Goal: Task Accomplishment & Management: Complete application form

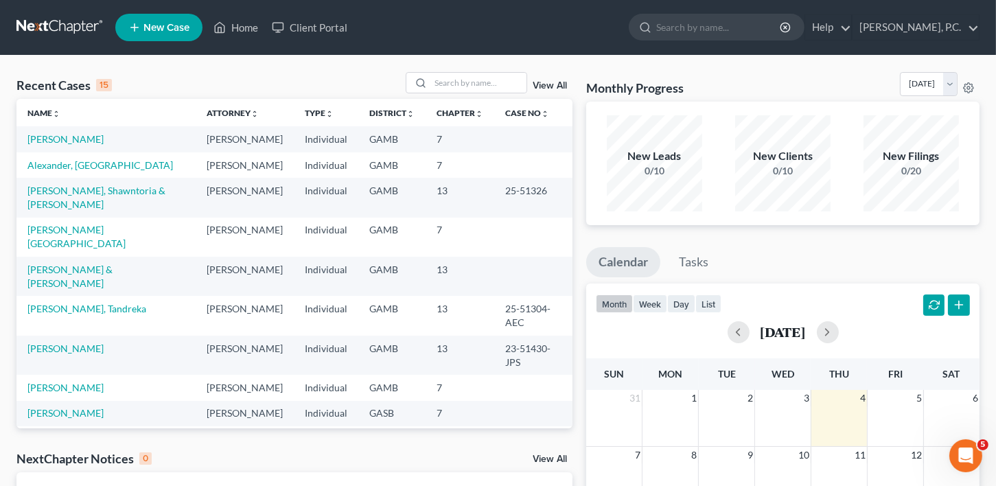
click at [52, 146] on td "[PERSON_NAME]" at bounding box center [105, 138] width 179 height 25
click at [57, 136] on link "[PERSON_NAME]" at bounding box center [65, 139] width 76 height 12
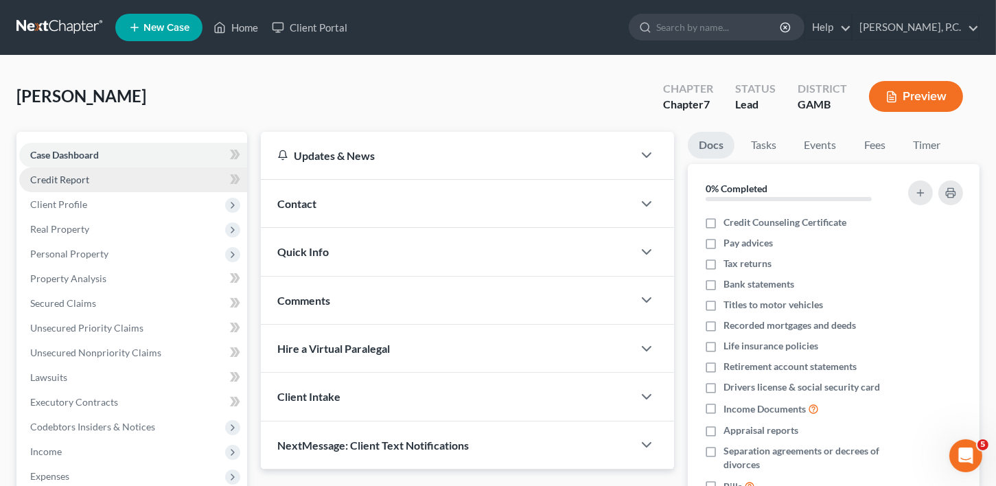
click at [54, 183] on span "Credit Report" at bounding box center [59, 180] width 59 height 12
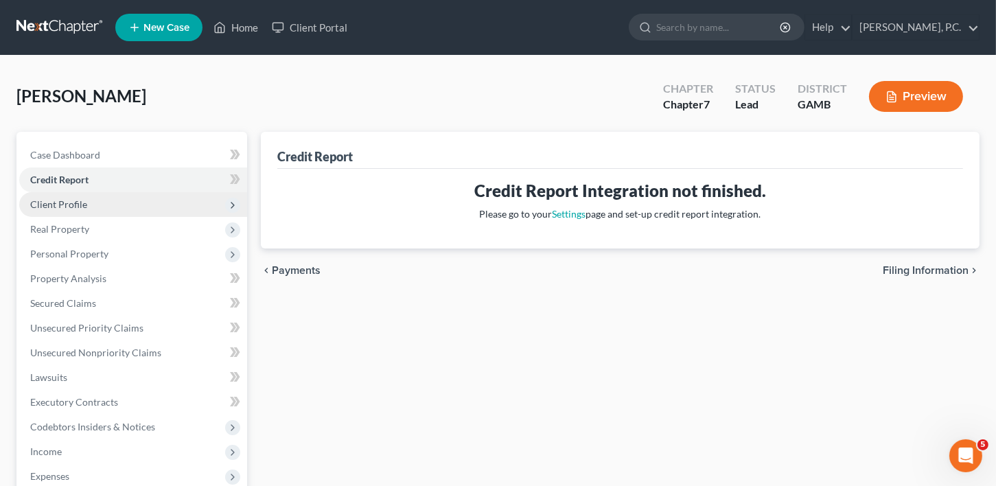
click at [58, 203] on span "Client Profile" at bounding box center [58, 204] width 57 height 12
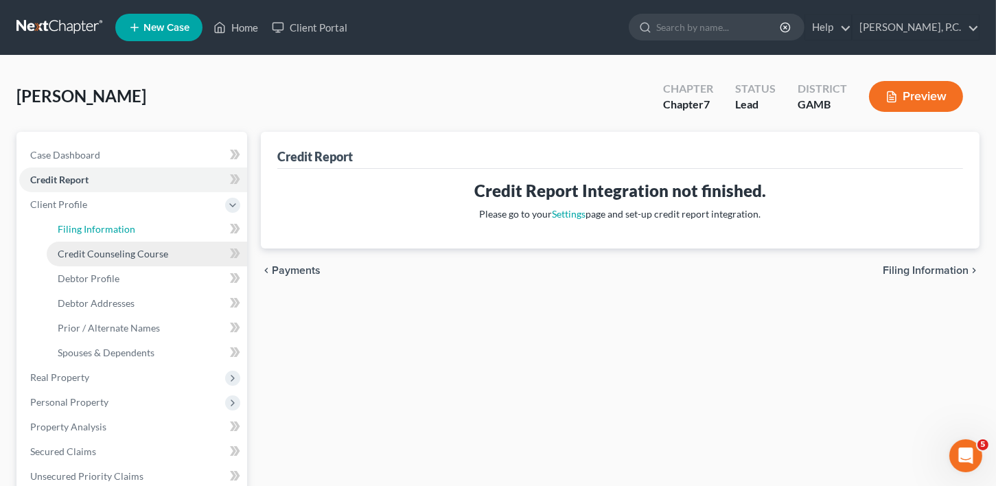
drag, startPoint x: 75, startPoint y: 227, endPoint x: 95, endPoint y: 250, distance: 30.6
click at [76, 227] on span "Filing Information" at bounding box center [97, 229] width 78 height 12
select select "1"
select select "0"
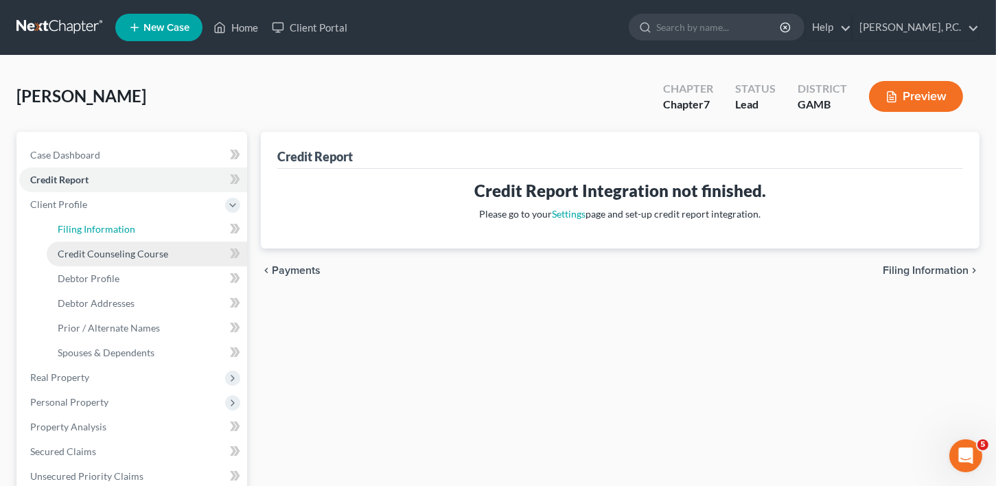
select select "10"
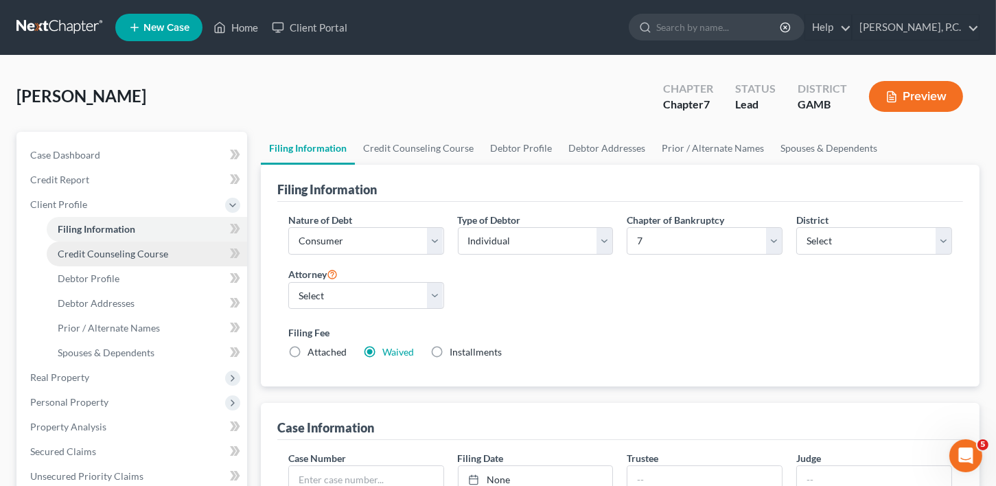
click at [100, 258] on span "Credit Counseling Course" at bounding box center [113, 254] width 111 height 12
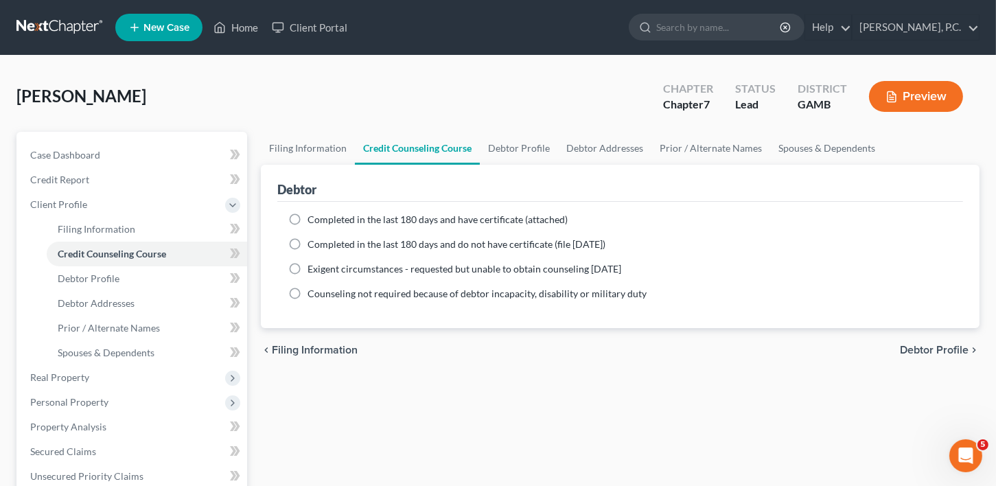
click at [308, 241] on label "Completed in the last 180 days and do not have certificate (file within 14 days)" at bounding box center [457, 245] width 298 height 14
click at [313, 241] on input "Completed in the last 180 days and do not have certificate (file within 14 days)" at bounding box center [317, 242] width 9 height 9
radio input "true"
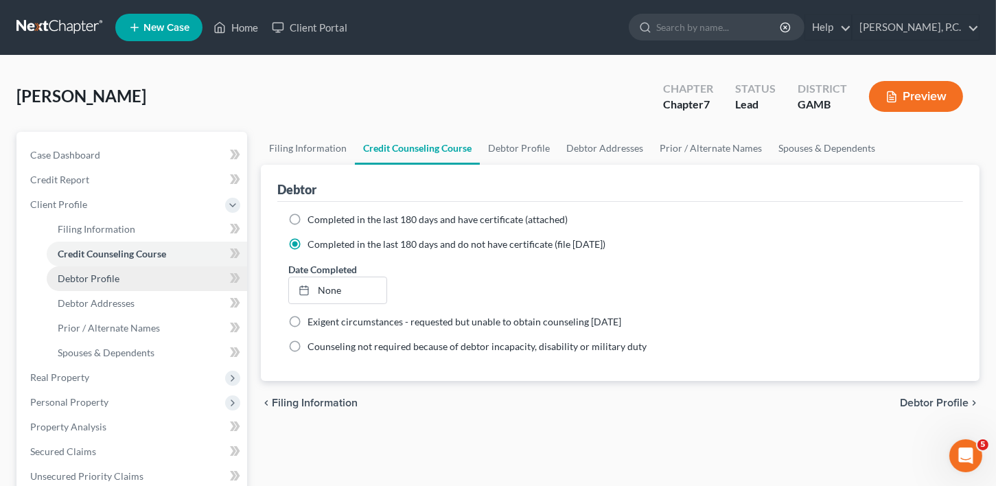
click at [118, 279] on link "Debtor Profile" at bounding box center [147, 278] width 201 height 25
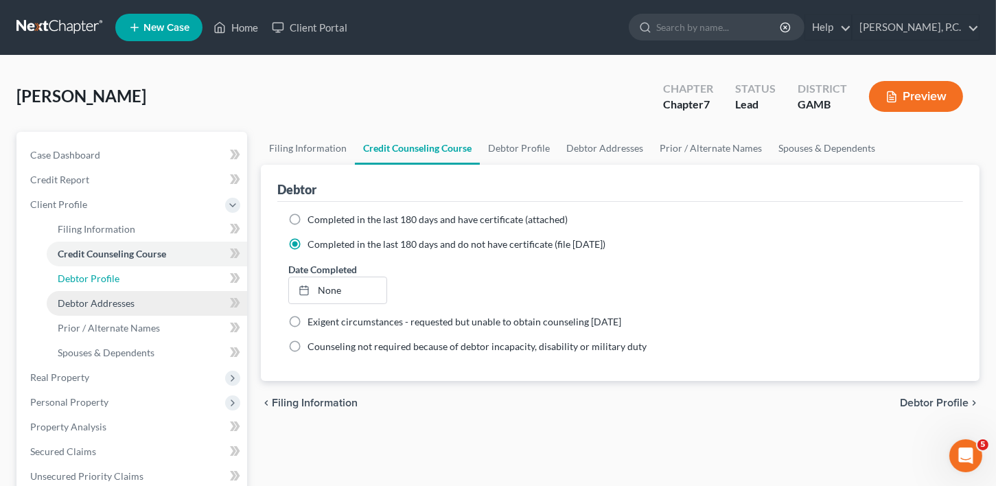
select select "3"
select select "0"
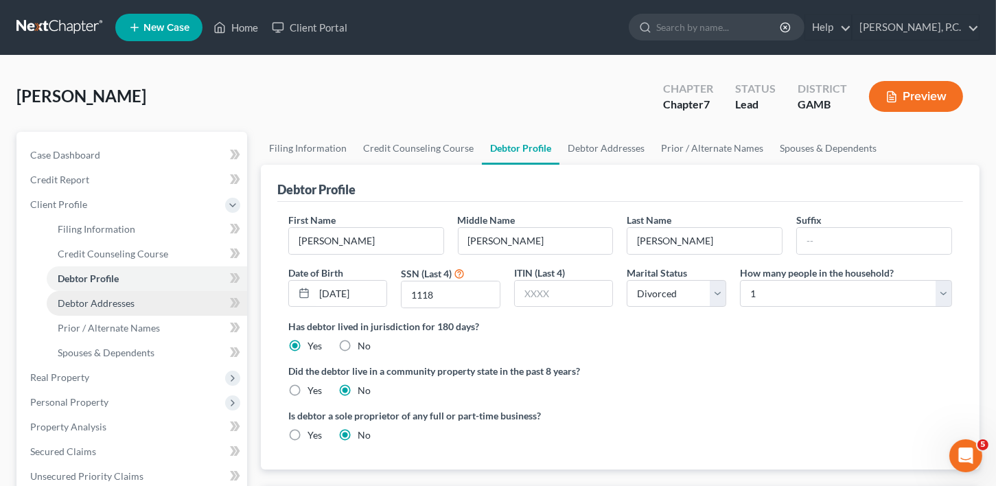
click at [95, 303] on span "Debtor Addresses" at bounding box center [96, 303] width 77 height 12
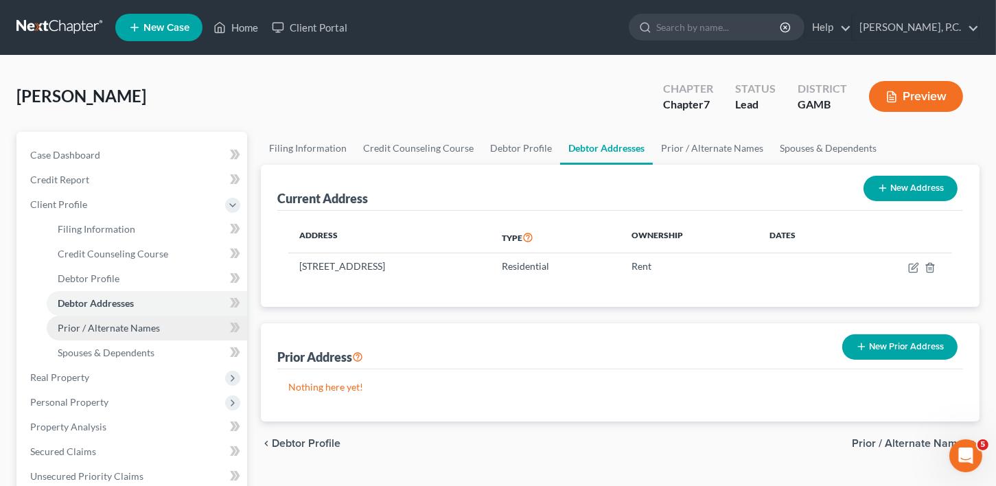
click at [93, 325] on span "Prior / Alternate Names" at bounding box center [109, 328] width 102 height 12
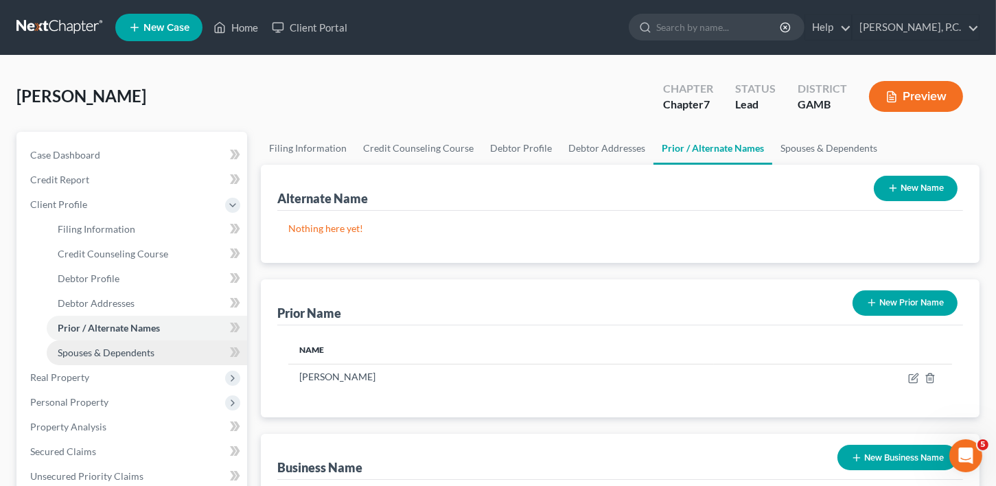
click at [94, 359] on link "Spouses & Dependents" at bounding box center [147, 353] width 201 height 25
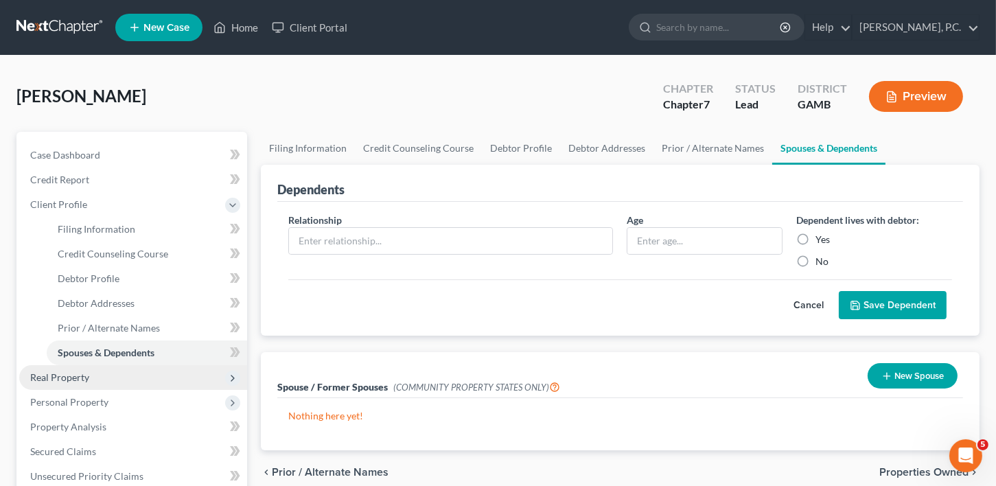
click at [84, 382] on span "Real Property" at bounding box center [133, 377] width 228 height 25
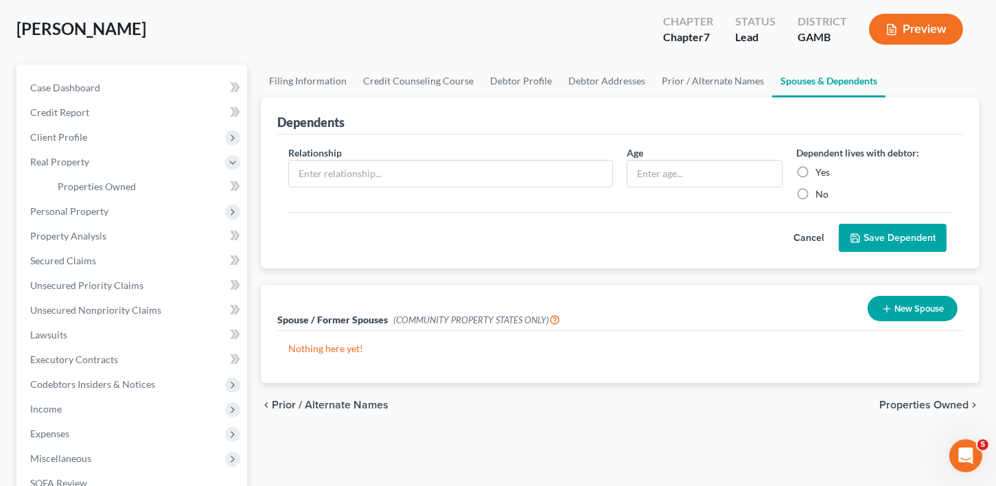
scroll to position [113, 0]
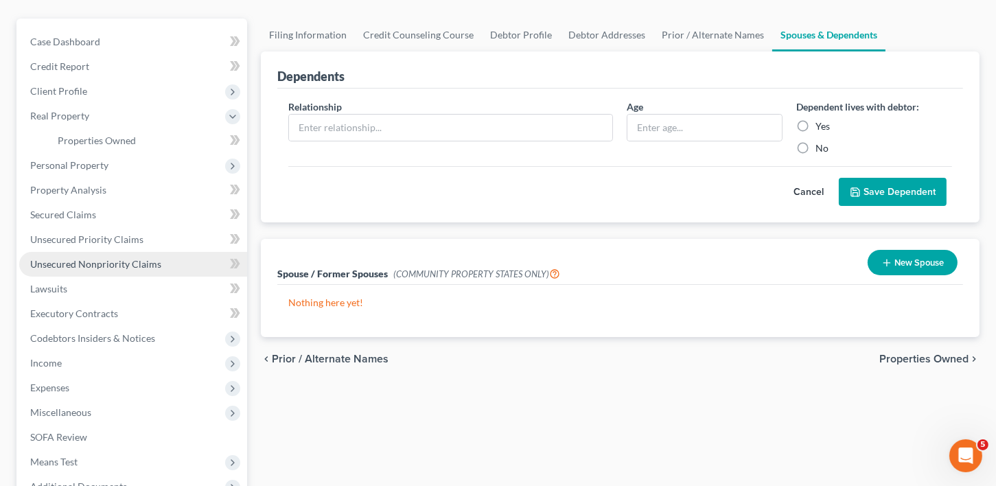
click at [53, 264] on span "Unsecured Nonpriority Claims" at bounding box center [95, 264] width 131 height 12
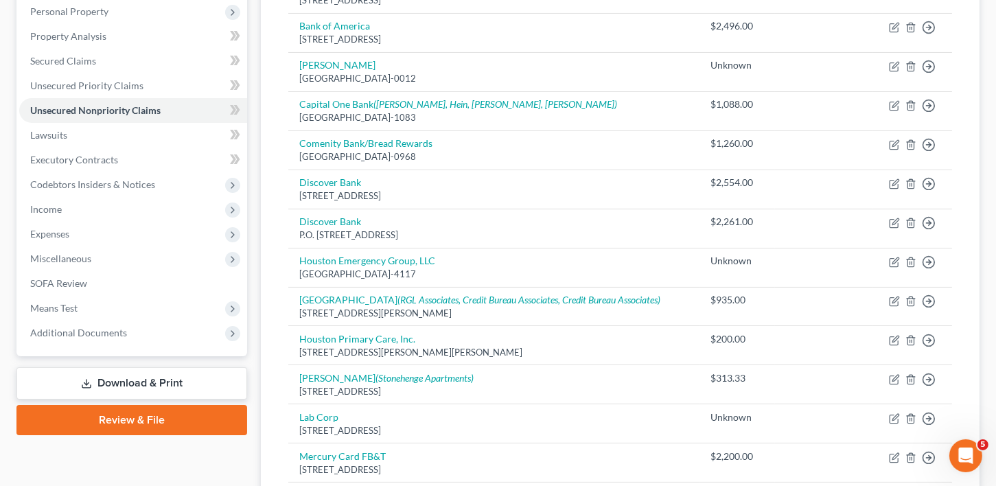
scroll to position [220, 0]
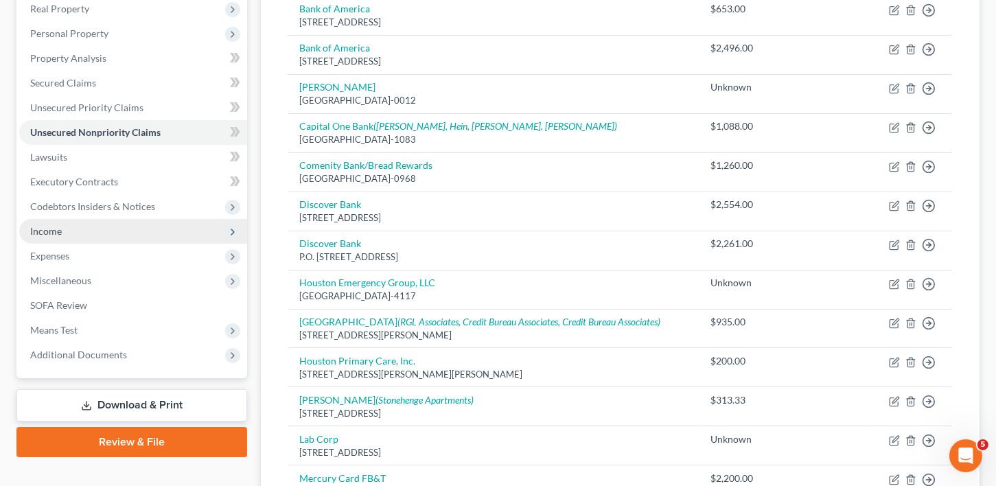
click at [31, 231] on span "Income" at bounding box center [46, 231] width 32 height 12
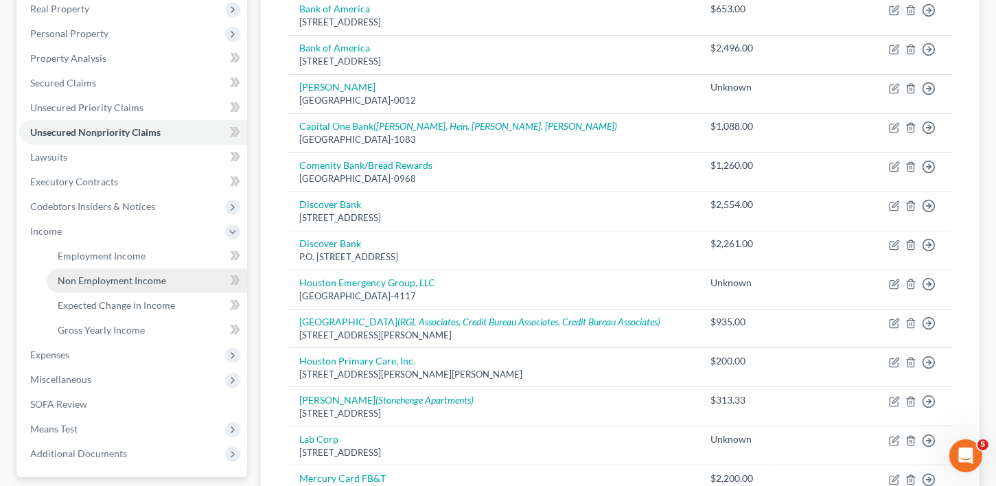
click at [77, 284] on span "Non Employment Income" at bounding box center [112, 281] width 108 height 12
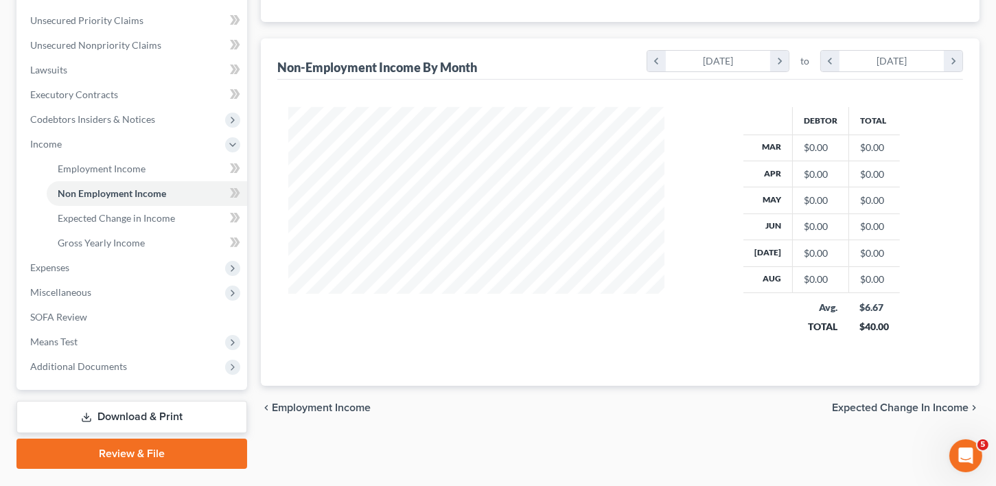
scroll to position [309, 0]
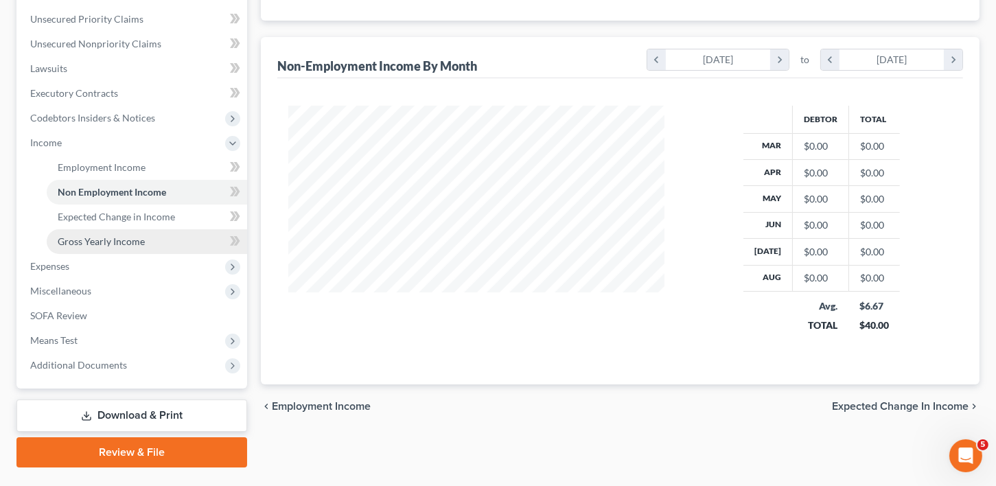
click at [97, 237] on span "Gross Yearly Income" at bounding box center [101, 242] width 87 height 12
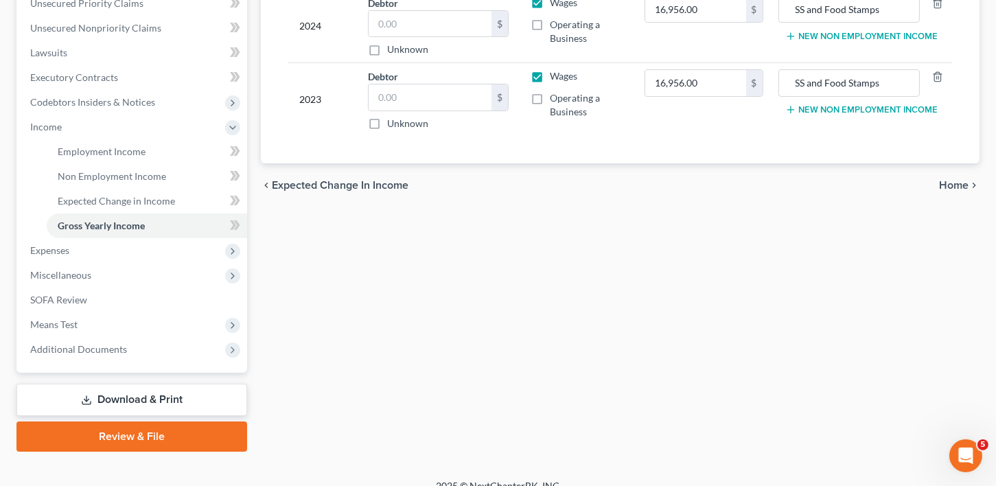
scroll to position [325, 0]
click at [966, 172] on div "chevron_left Expected Change in Income Home chevron_right" at bounding box center [620, 185] width 719 height 44
click at [965, 179] on span "Home" at bounding box center [954, 184] width 30 height 11
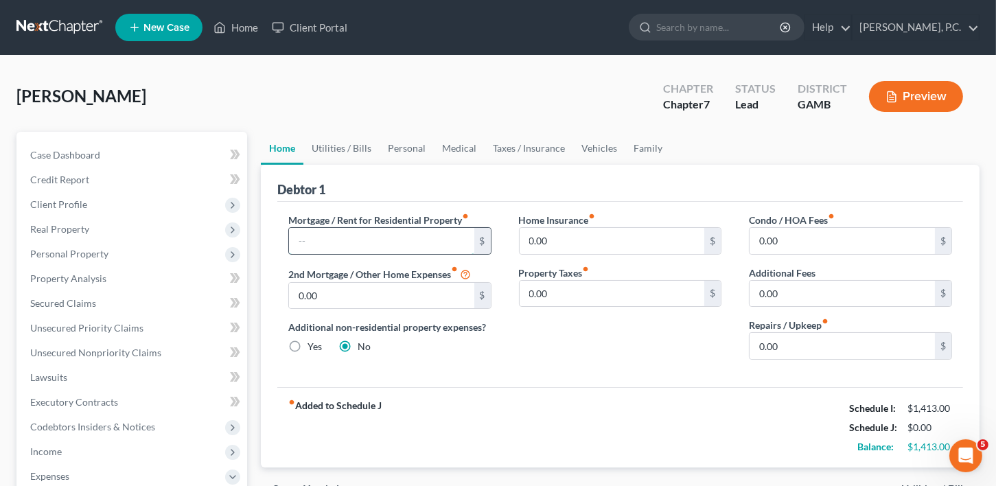
click at [312, 241] on input "text" at bounding box center [381, 241] width 185 height 26
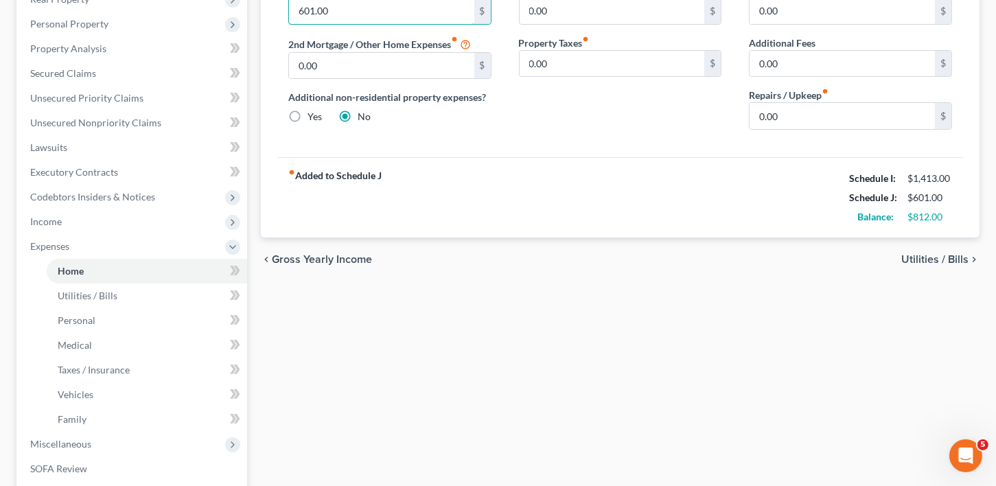
type input "601.00"
click at [926, 258] on span "Utilities / Bills" at bounding box center [935, 259] width 67 height 11
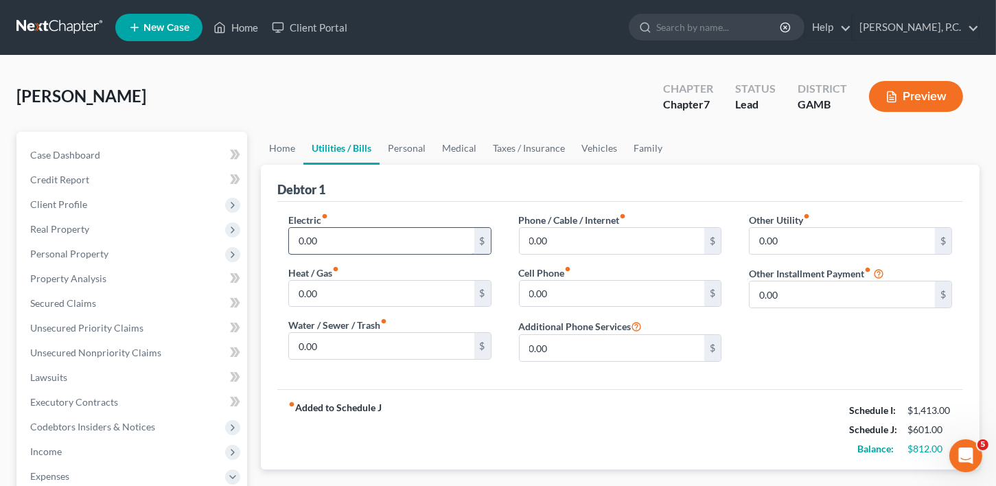
click at [403, 240] on input "0.00" at bounding box center [381, 241] width 185 height 26
type input "100.00"
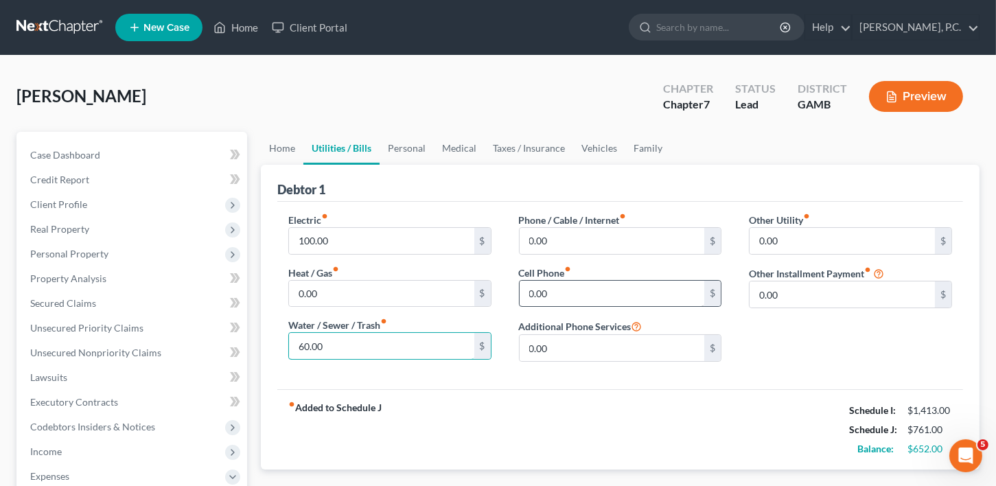
type input "60.00"
click at [549, 286] on input "0.00" at bounding box center [612, 294] width 185 height 26
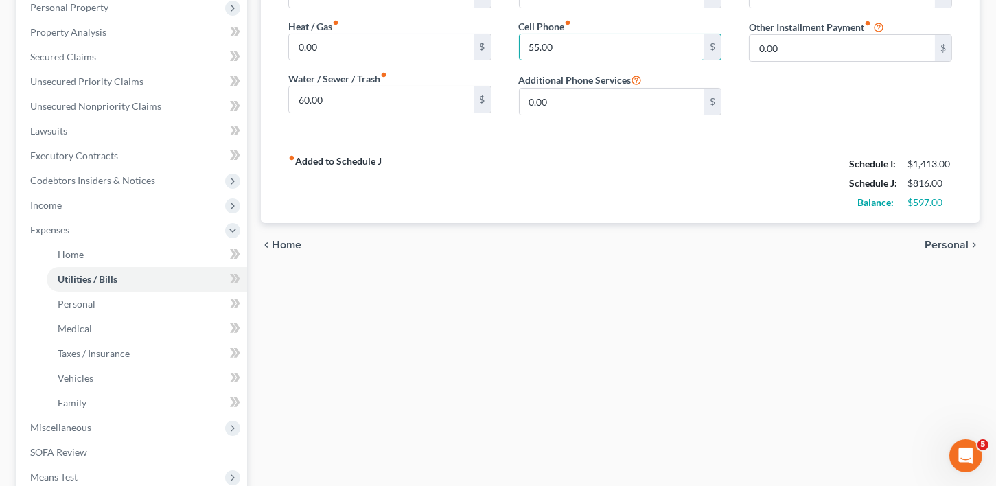
scroll to position [277, 0]
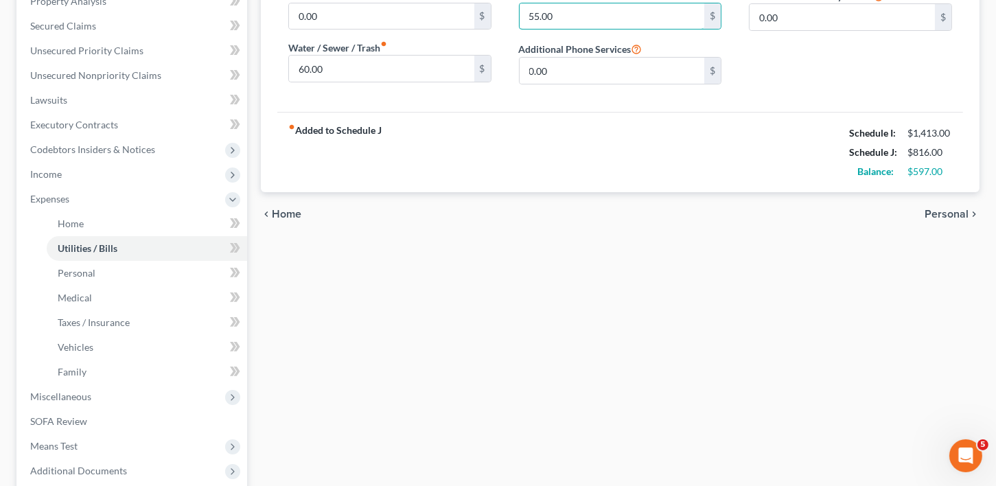
type input "55.00"
click at [957, 204] on div "chevron_left Home Personal chevron_right" at bounding box center [620, 214] width 719 height 44
click at [954, 209] on span "Personal" at bounding box center [947, 214] width 44 height 11
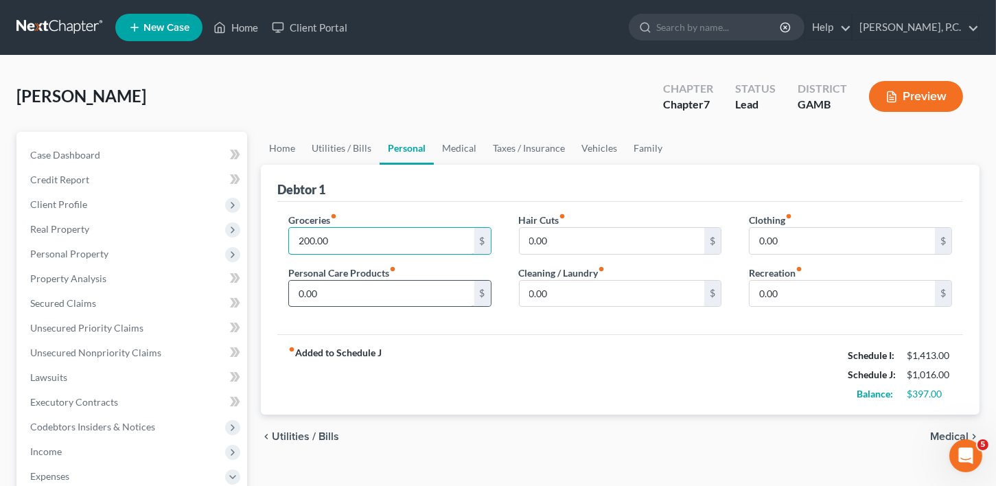
type input "200.00"
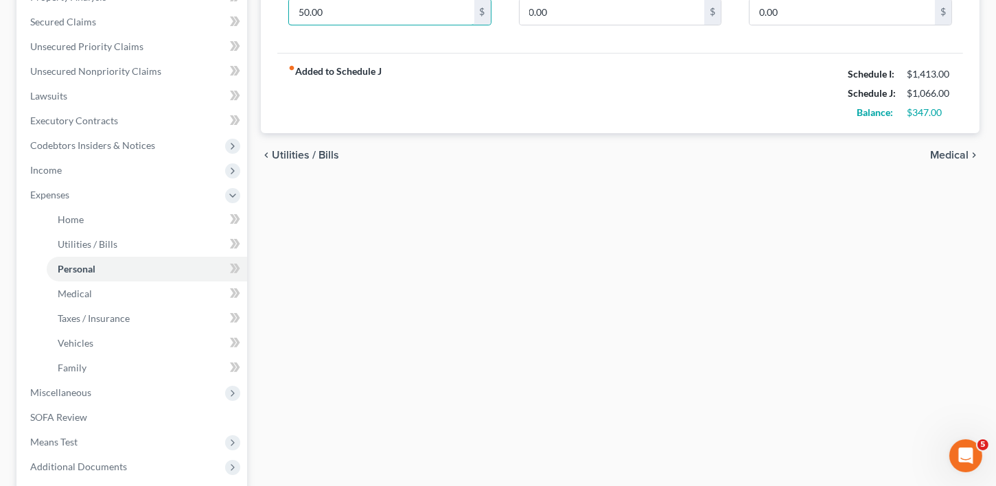
type input "50.00"
click at [957, 154] on span "Medical" at bounding box center [949, 155] width 38 height 11
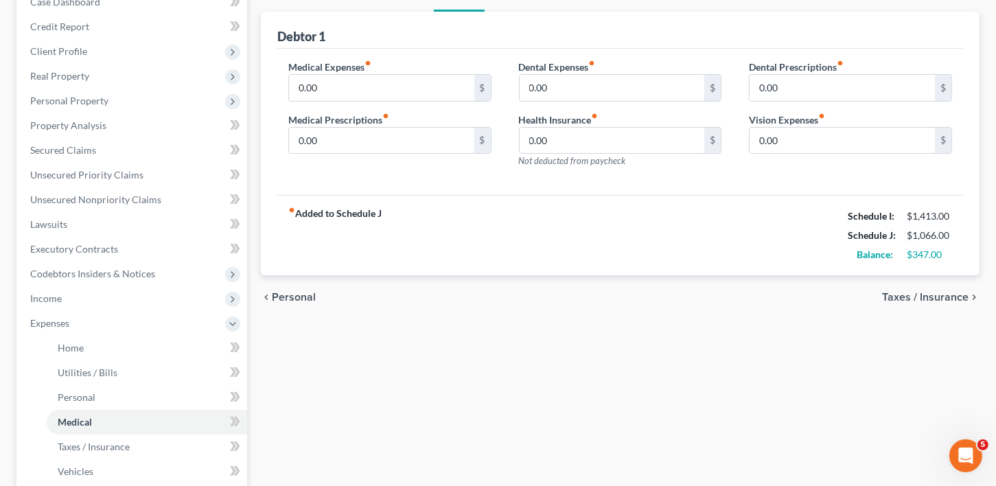
scroll to position [174, 0]
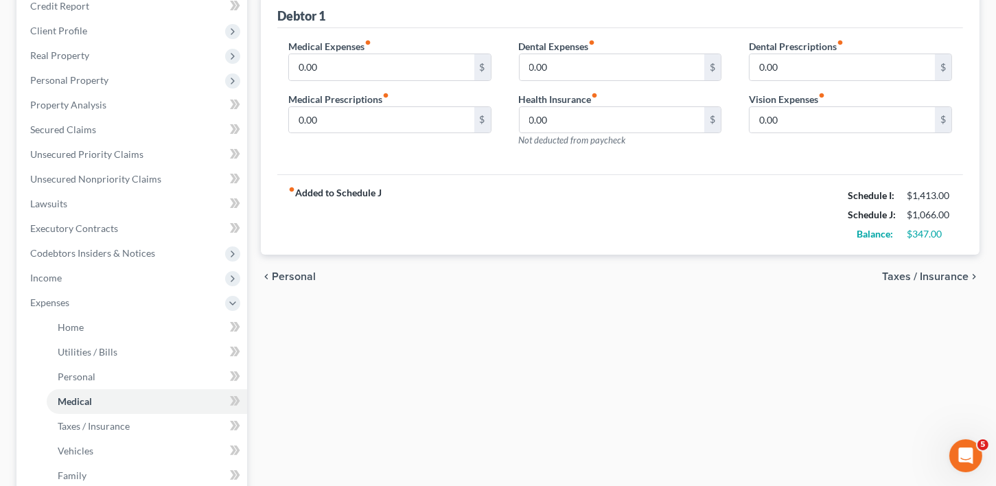
click at [927, 273] on span "Taxes / Insurance" at bounding box center [925, 276] width 87 height 11
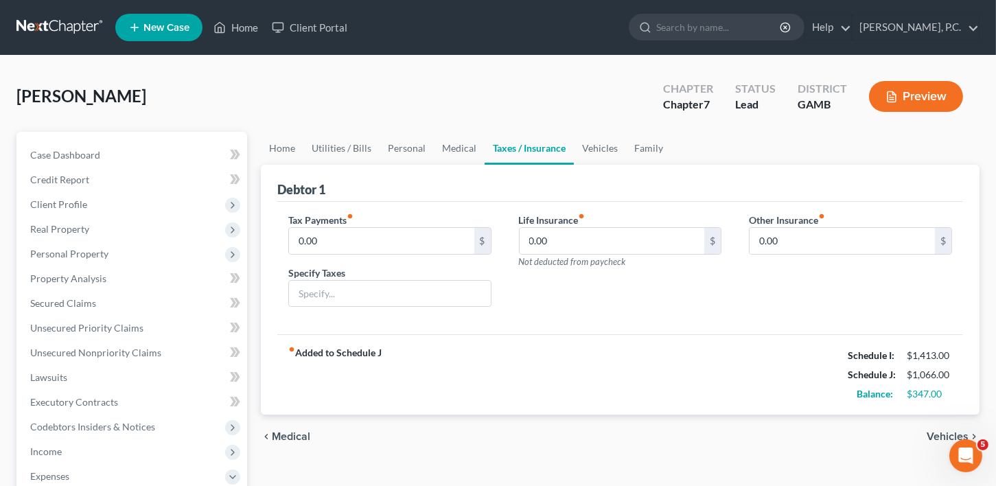
click at [946, 435] on span "Vehicles" at bounding box center [948, 436] width 42 height 11
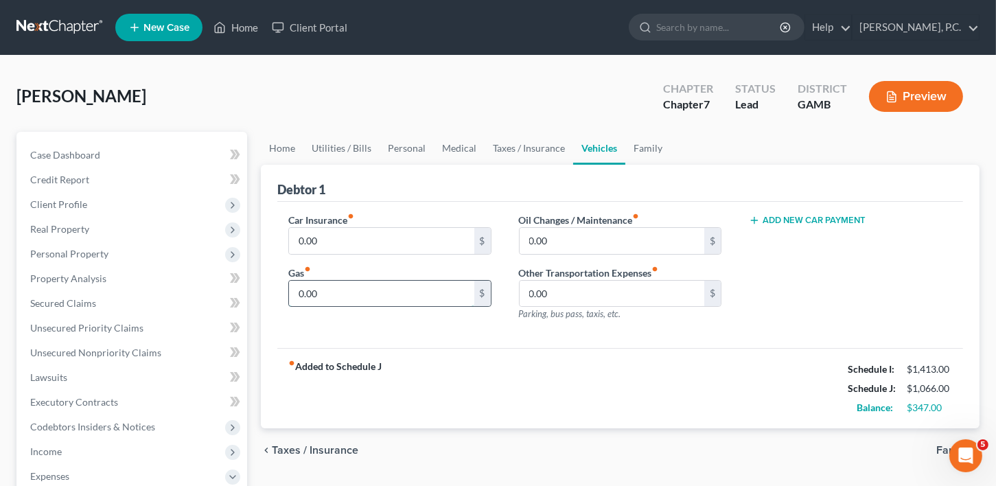
click at [325, 288] on input "0.00" at bounding box center [381, 294] width 185 height 26
type input "50.00"
click at [348, 239] on input "0.00" at bounding box center [381, 241] width 185 height 26
type input "150.00"
click at [942, 445] on span "Family" at bounding box center [953, 450] width 32 height 11
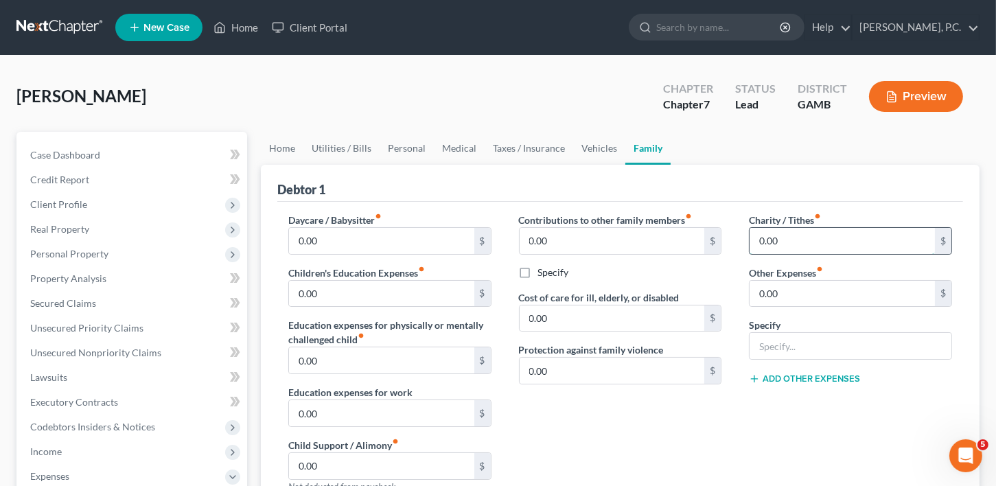
click at [794, 247] on input "0.00" at bounding box center [842, 241] width 185 height 26
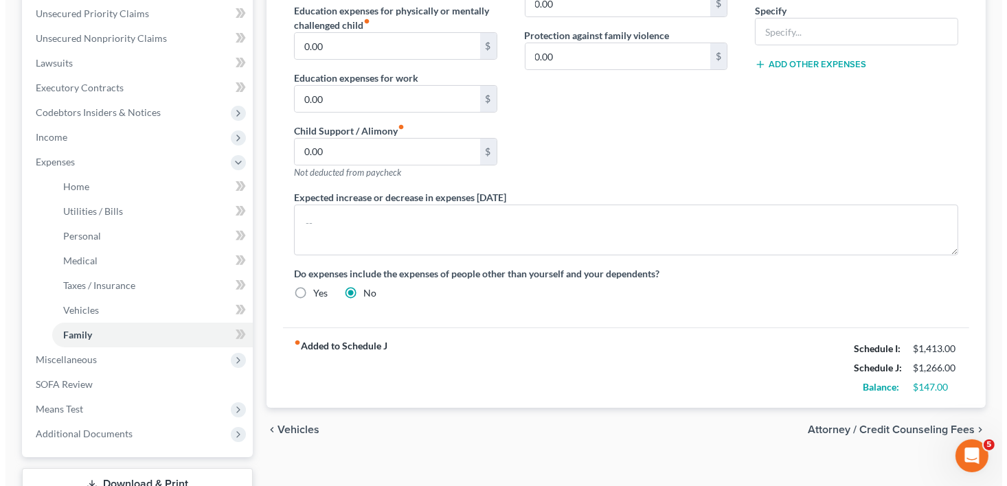
scroll to position [328, 0]
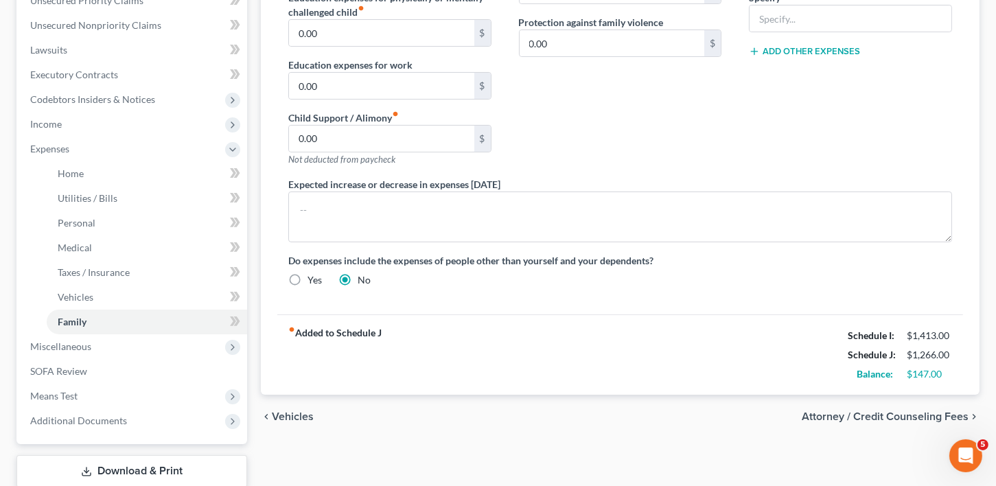
click at [850, 412] on span "Attorney / Credit Counseling Fees" at bounding box center [885, 416] width 167 height 11
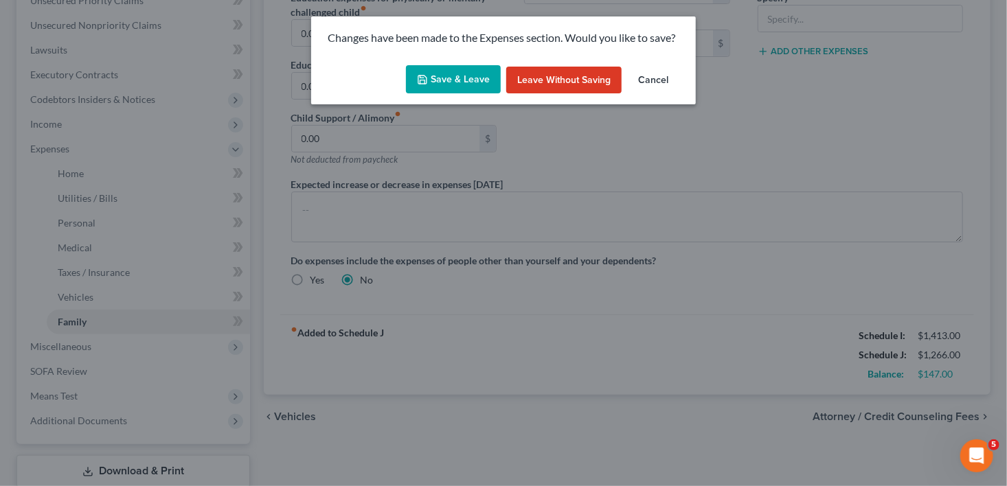
click at [427, 78] on icon "button" at bounding box center [422, 79] width 11 height 11
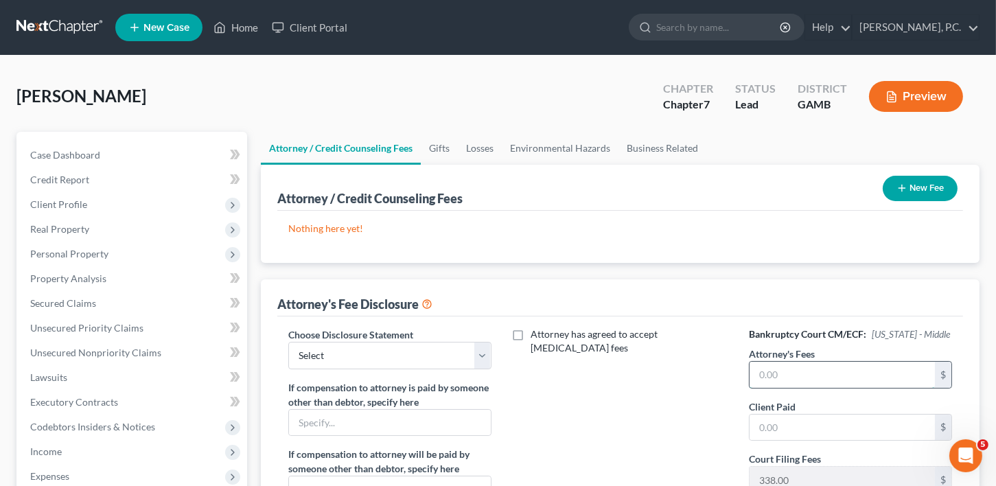
click at [768, 375] on input "text" at bounding box center [842, 375] width 185 height 26
type input "500.00"
click at [919, 185] on button "New Fee" at bounding box center [920, 188] width 75 height 25
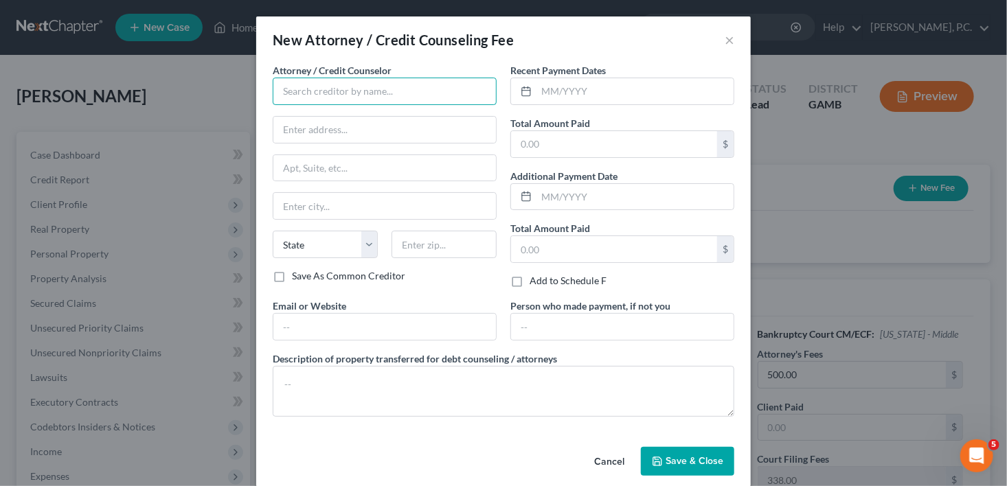
click at [333, 97] on input "text" at bounding box center [385, 91] width 224 height 27
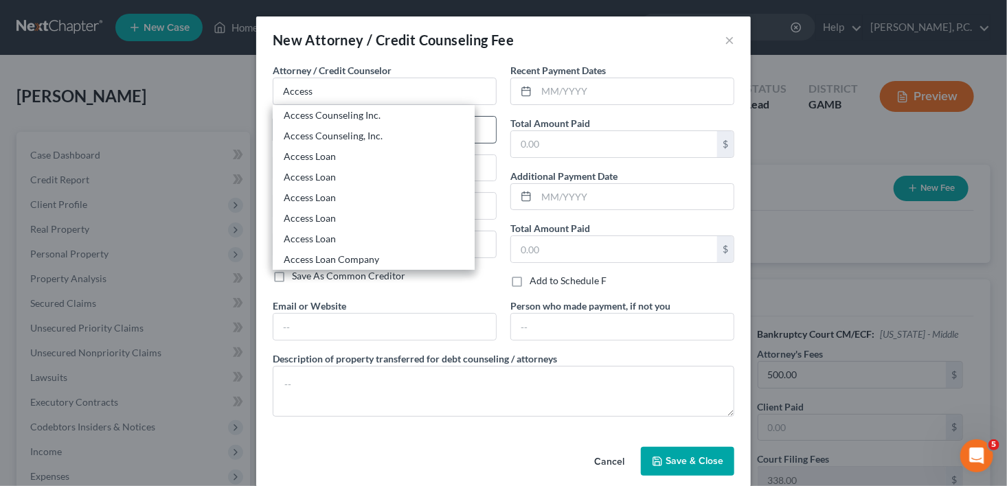
drag, startPoint x: 355, startPoint y: 138, endPoint x: 403, endPoint y: 139, distance: 48.1
click at [356, 138] on div "Access Counseling, Inc." at bounding box center [374, 136] width 180 height 14
type input "Access Counseling, Inc."
type input "633 W 5th Street"
type input "Suite 26001"
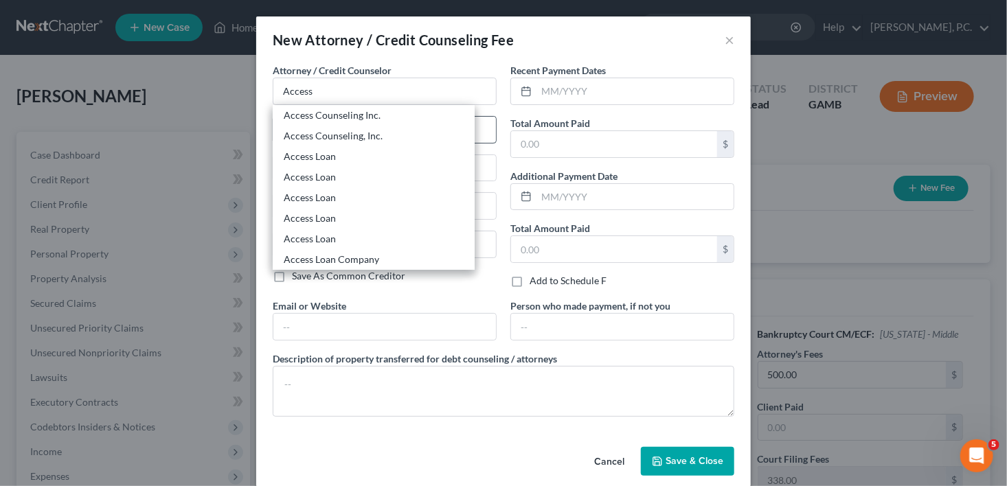
type input "Los Angeles"
select select "4"
type input "90071"
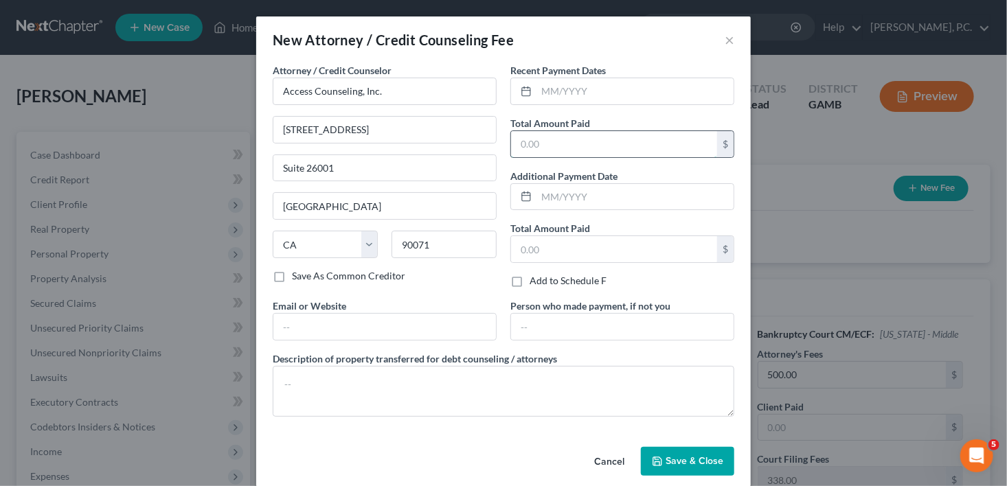
click at [529, 152] on input "text" at bounding box center [614, 144] width 206 height 26
type input "18.95"
click at [544, 96] on input "text" at bounding box center [634, 91] width 197 height 26
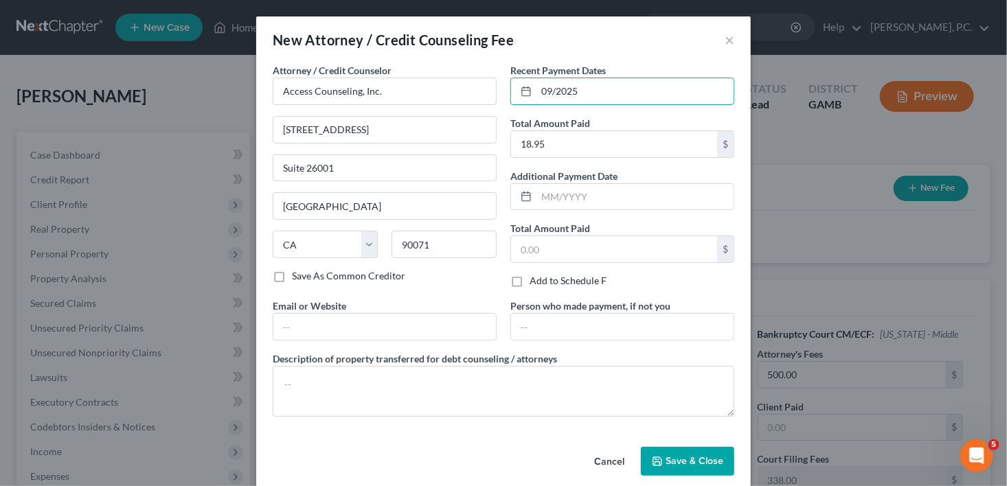
type input "09/2025"
click at [678, 463] on span "Save & Close" at bounding box center [694, 461] width 58 height 12
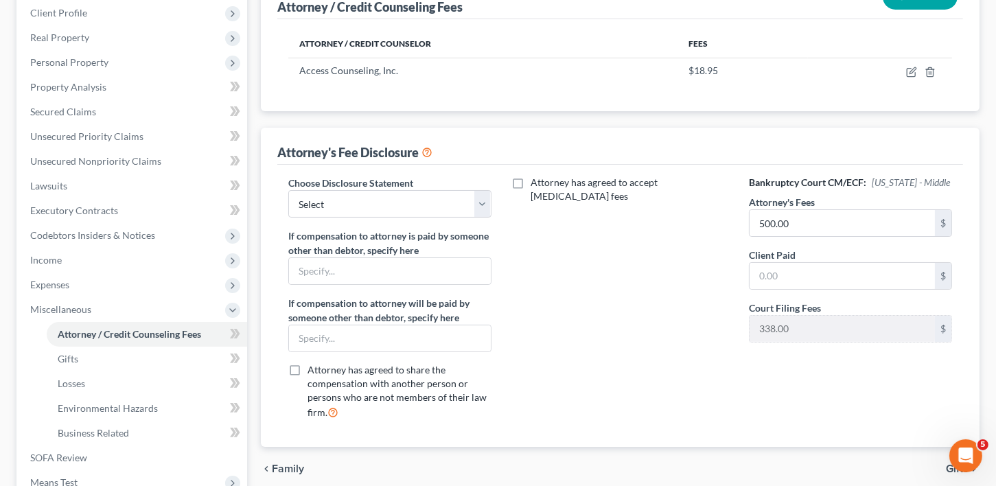
scroll to position [206, 0]
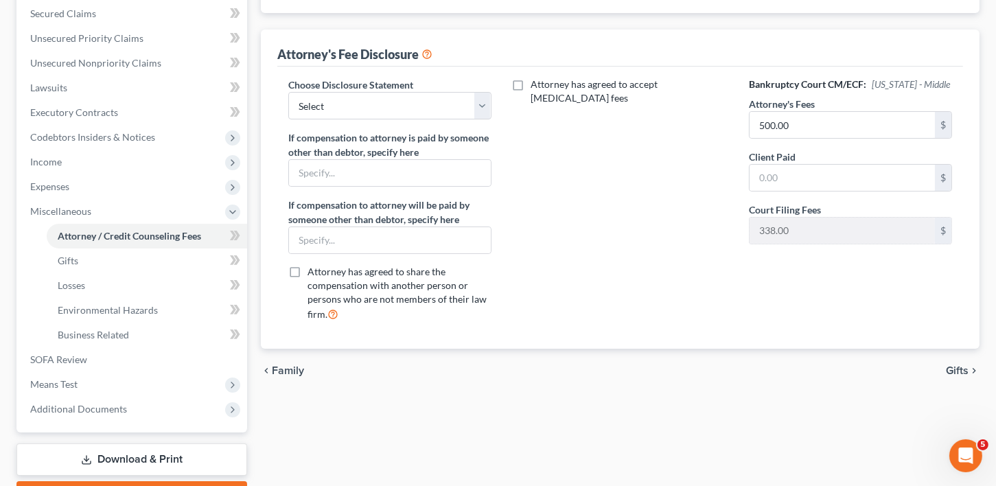
click at [952, 365] on span "Gifts" at bounding box center [957, 370] width 23 height 11
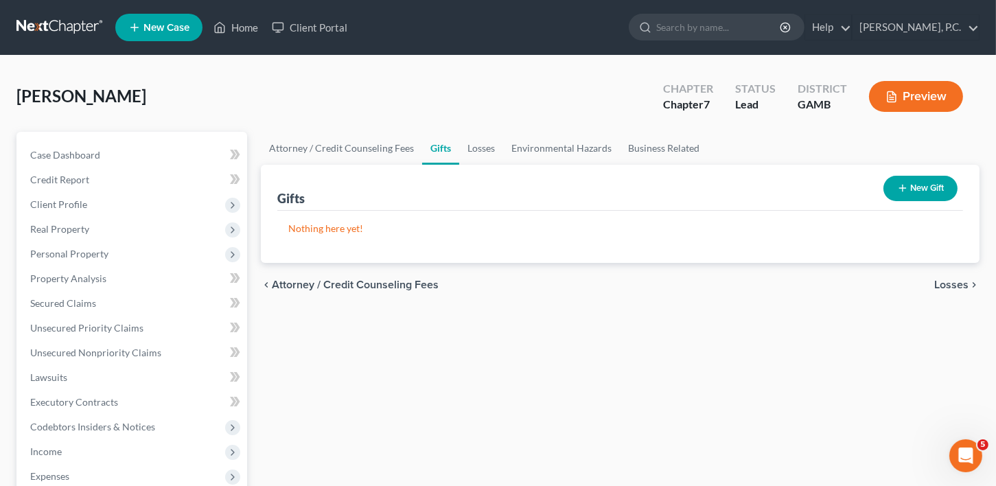
click at [960, 291] on div "chevron_left Attorney / Credit Counseling Fees Losses chevron_right" at bounding box center [620, 285] width 719 height 44
click at [959, 280] on span "Losses" at bounding box center [952, 284] width 34 height 11
click at [959, 280] on span "Environmental Hazards" at bounding box center [911, 284] width 115 height 11
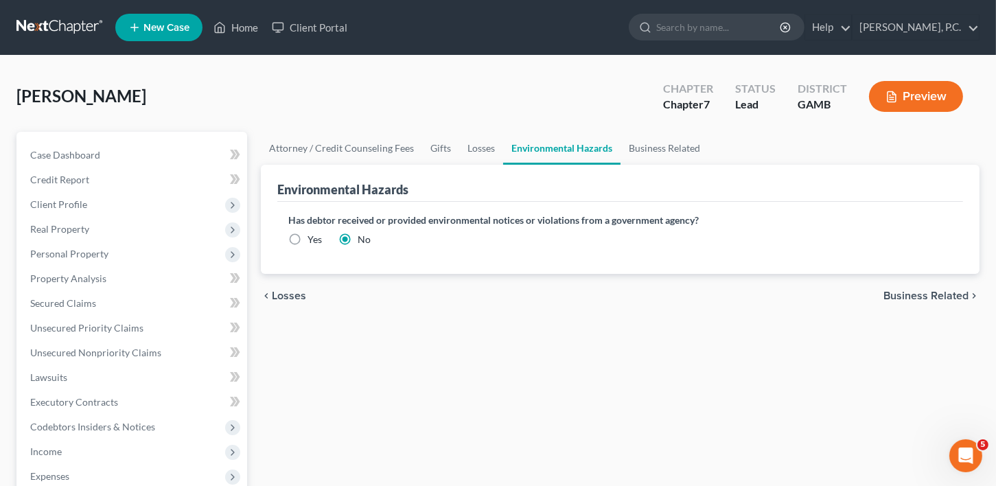
click at [953, 292] on span "Business Related" at bounding box center [926, 295] width 85 height 11
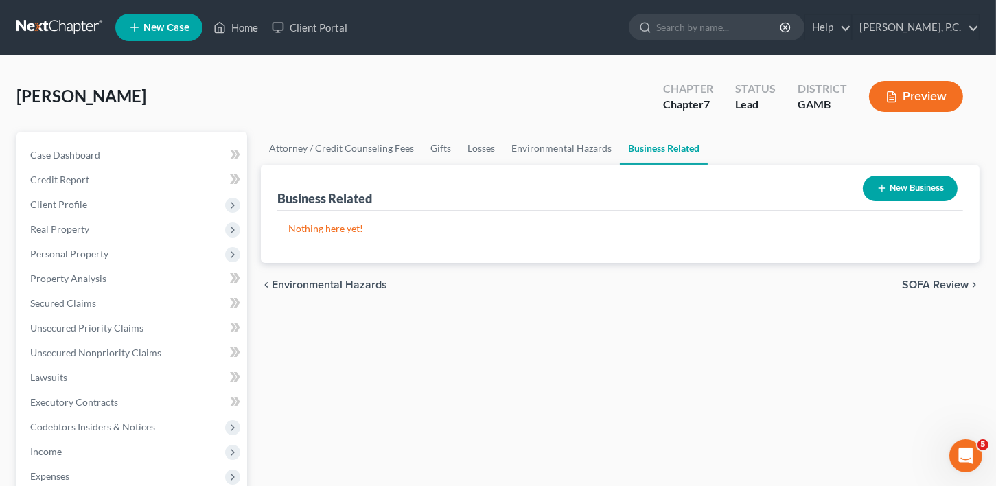
click at [921, 286] on span "SOFA Review" at bounding box center [935, 284] width 67 height 11
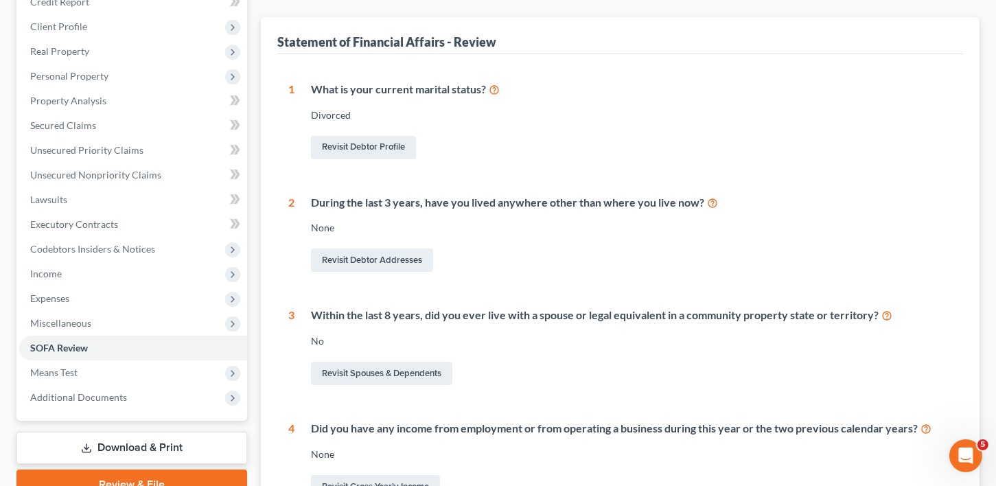
scroll to position [210, 0]
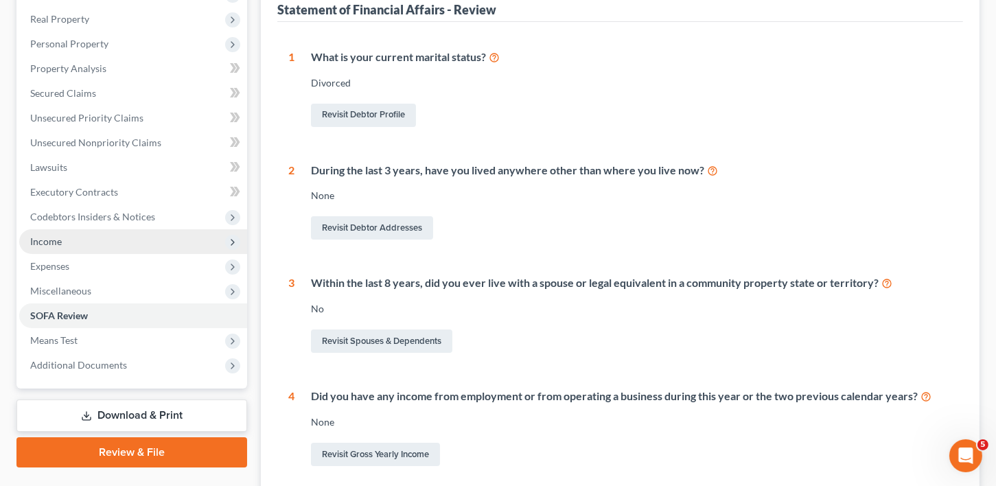
click at [52, 242] on span "Income" at bounding box center [46, 242] width 32 height 12
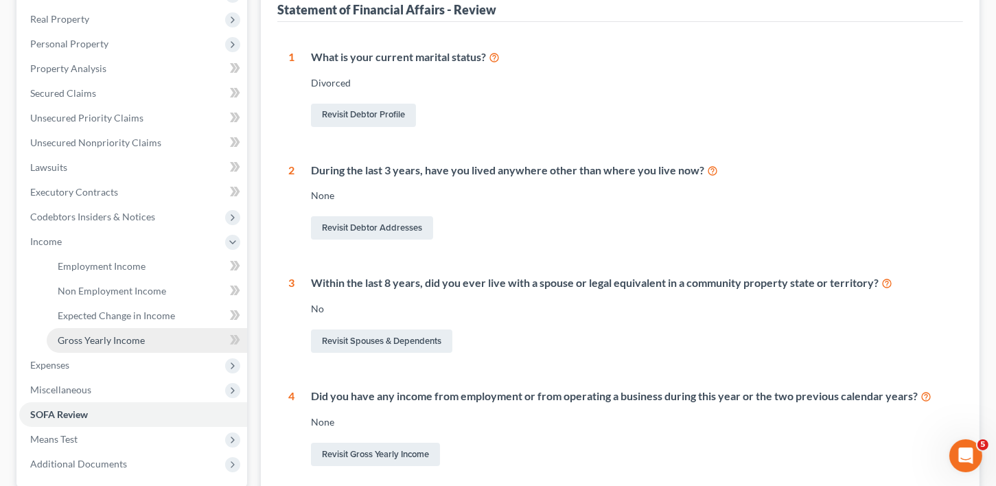
click at [71, 345] on span "Gross Yearly Income" at bounding box center [101, 340] width 87 height 12
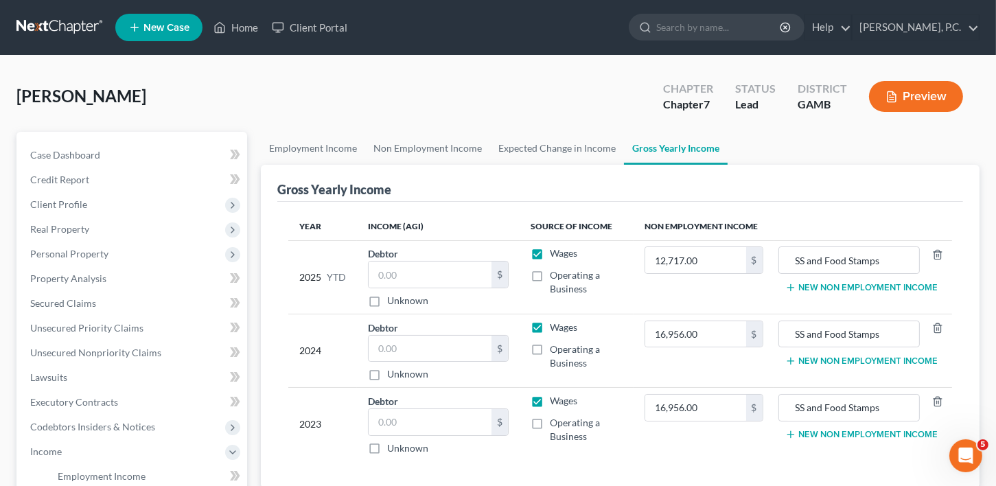
click at [864, 432] on button "New Non Employment Income" at bounding box center [862, 434] width 153 height 11
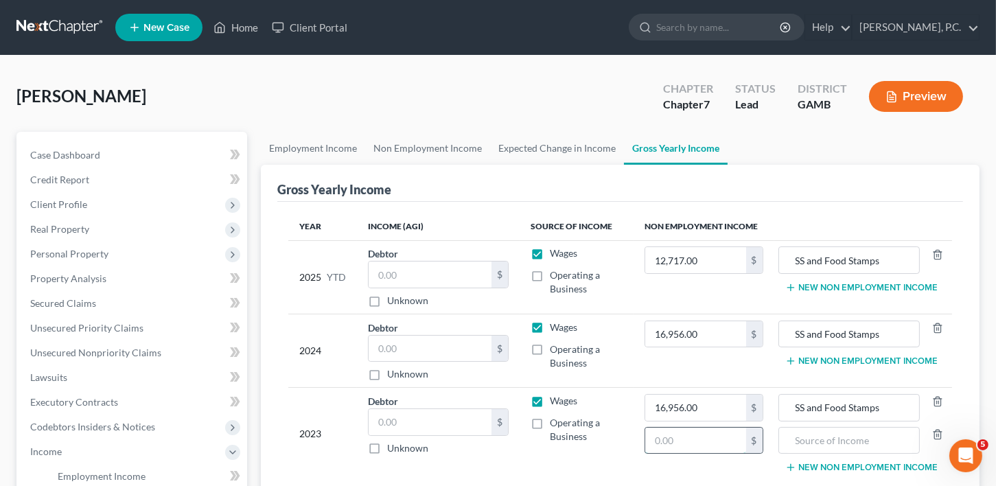
click at [685, 446] on input "text" at bounding box center [695, 441] width 100 height 26
type input "12,000.00"
click at [819, 448] on input "text" at bounding box center [849, 441] width 126 height 26
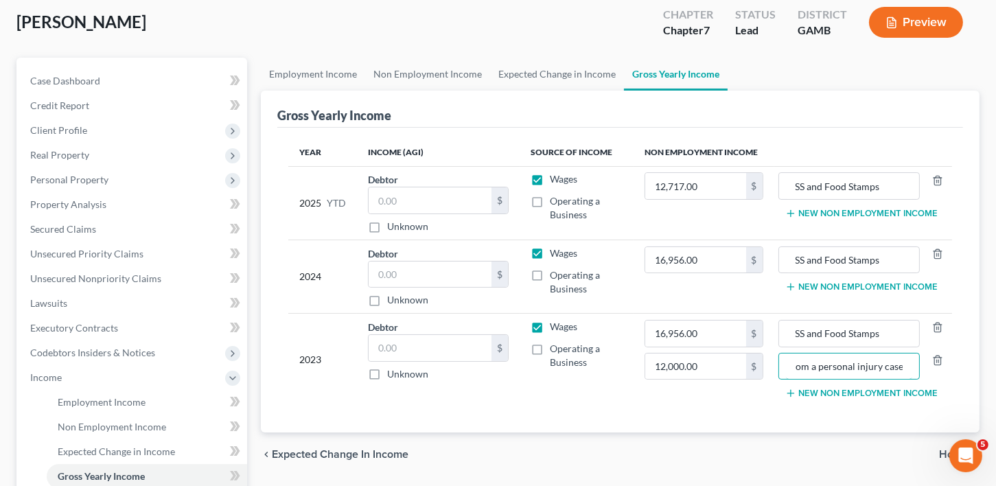
scroll to position [97, 0]
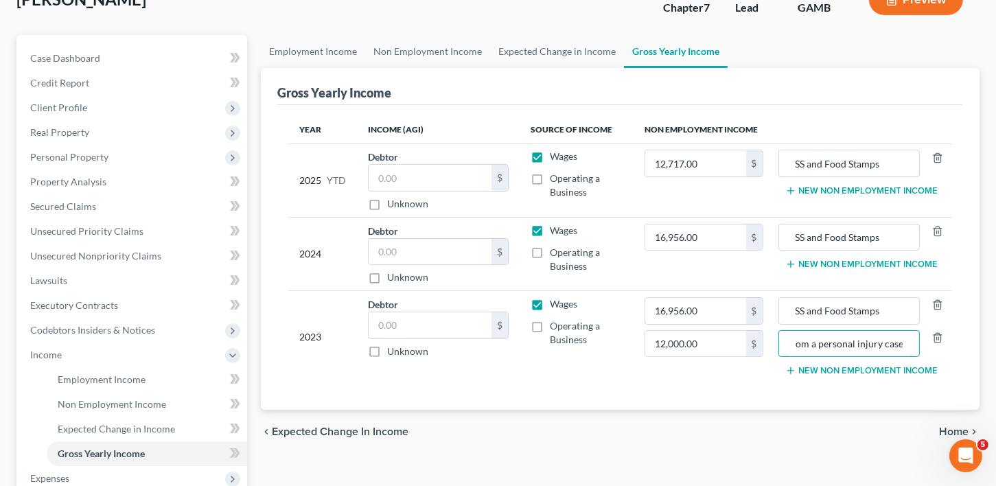
type input "Proceeds from a personal injury case."
click at [958, 428] on span "Home" at bounding box center [954, 431] width 30 height 11
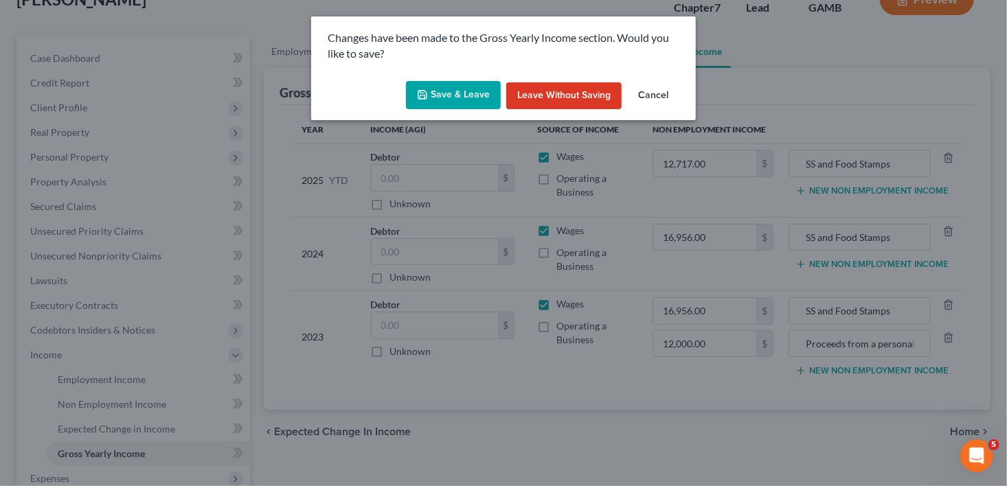
click at [467, 100] on button "Save & Leave" at bounding box center [453, 95] width 95 height 29
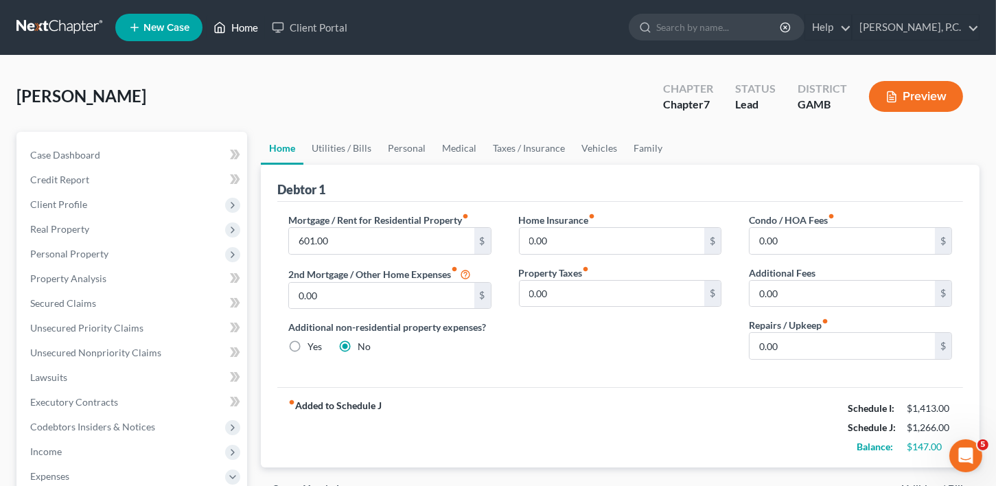
click at [259, 28] on link "Home" at bounding box center [236, 27] width 58 height 25
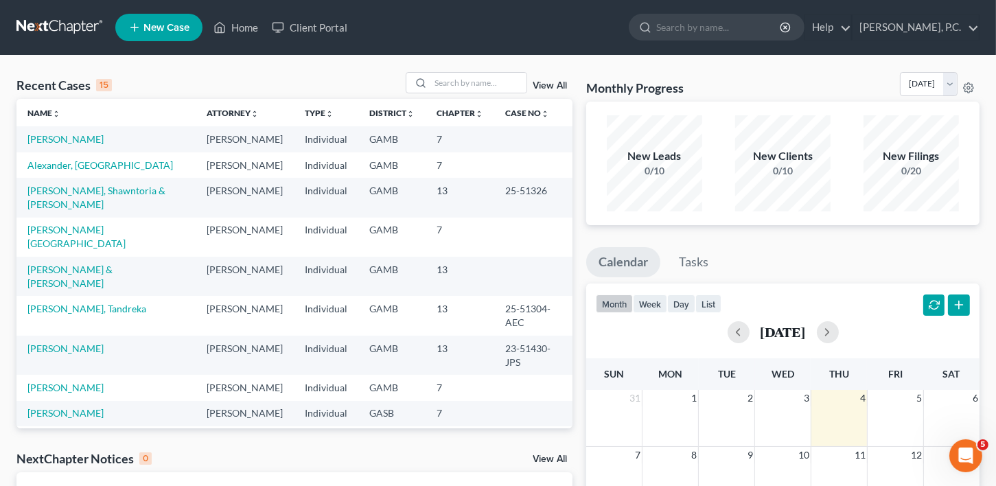
click at [62, 170] on td "Alexander, Kenya" at bounding box center [105, 164] width 179 height 25
click at [63, 171] on link "Alexander, Kenya" at bounding box center [100, 165] width 146 height 12
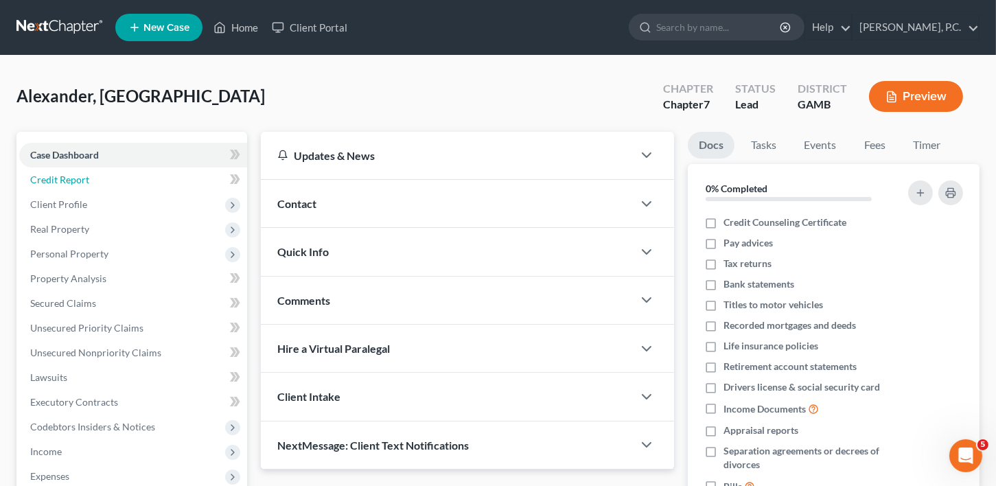
click at [63, 179] on span "Credit Report" at bounding box center [59, 180] width 59 height 12
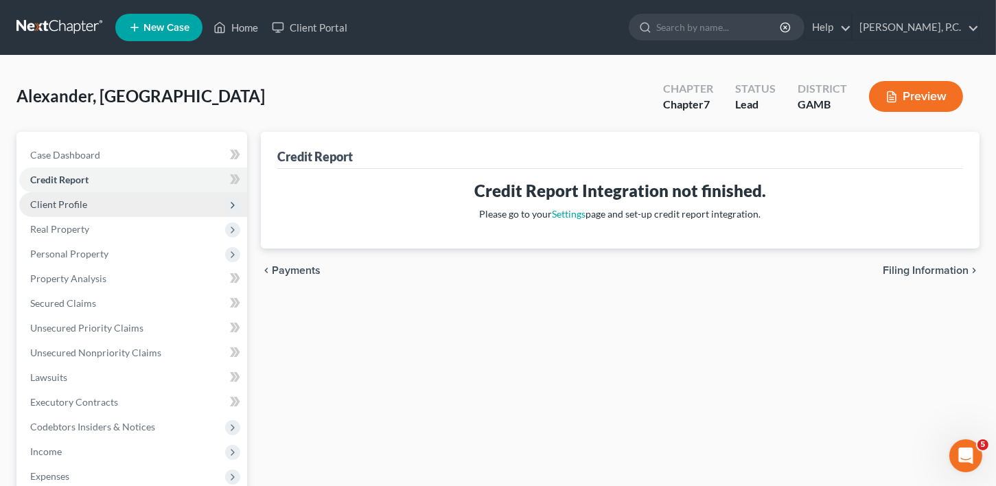
click at [62, 203] on span "Client Profile" at bounding box center [58, 204] width 57 height 12
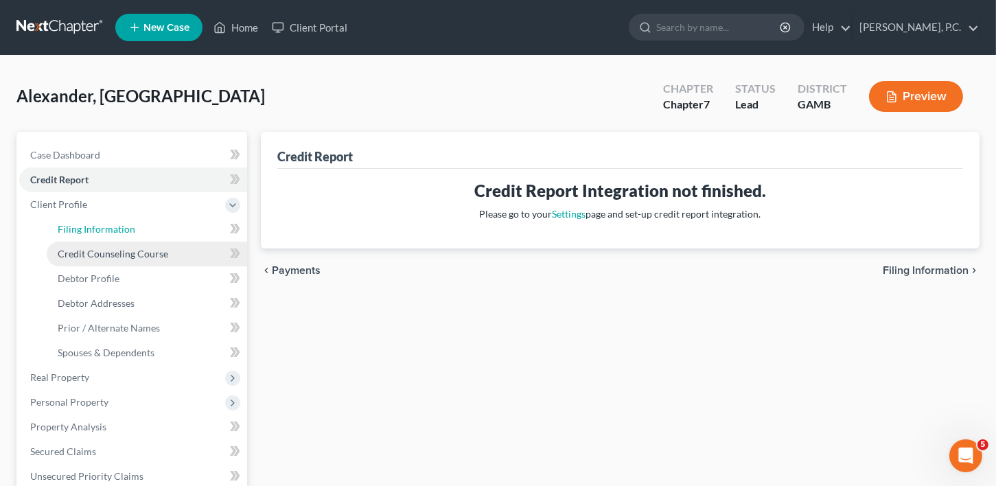
drag, startPoint x: 71, startPoint y: 231, endPoint x: 130, endPoint y: 253, distance: 63.7
click at [72, 232] on span "Filing Information" at bounding box center [97, 229] width 78 height 12
select select "1"
select select "0"
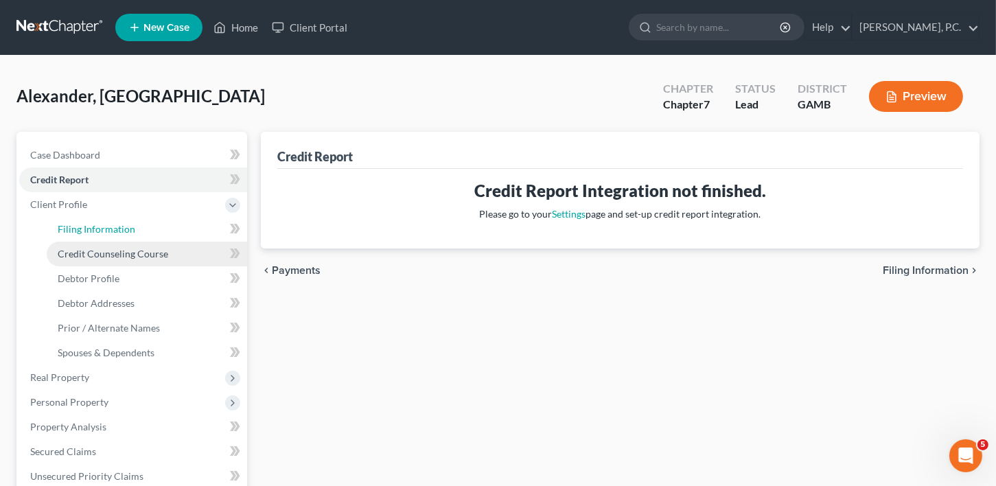
select select "18"
select select "0"
select select "10"
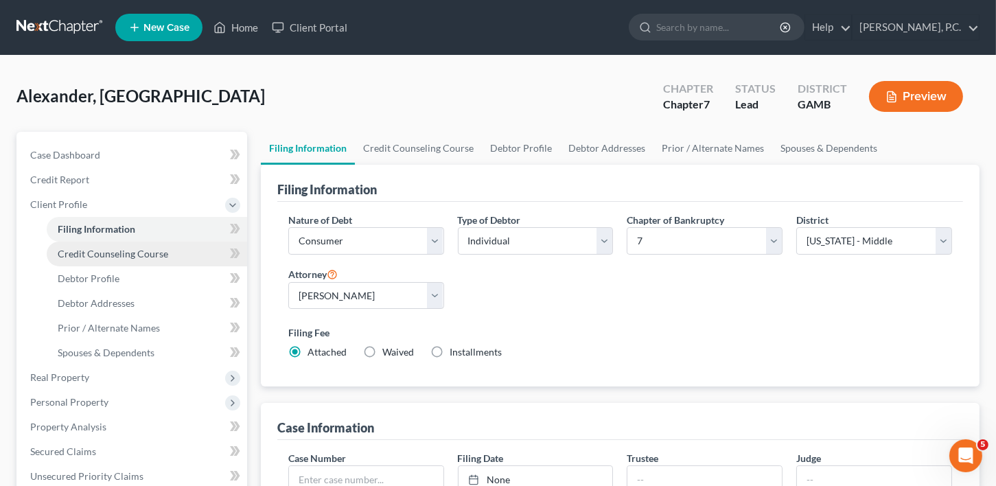
click at [130, 253] on span "Credit Counseling Course" at bounding box center [113, 254] width 111 height 12
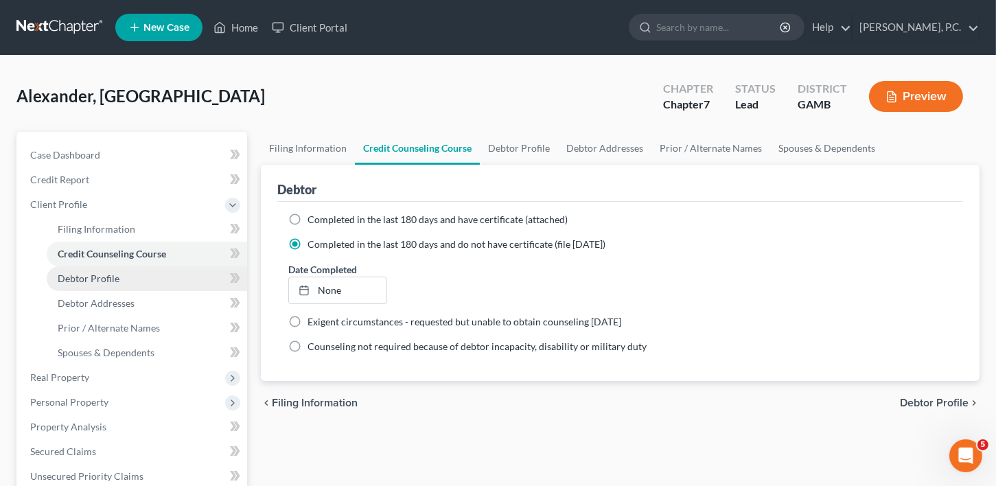
click at [93, 281] on span "Debtor Profile" at bounding box center [89, 279] width 62 height 12
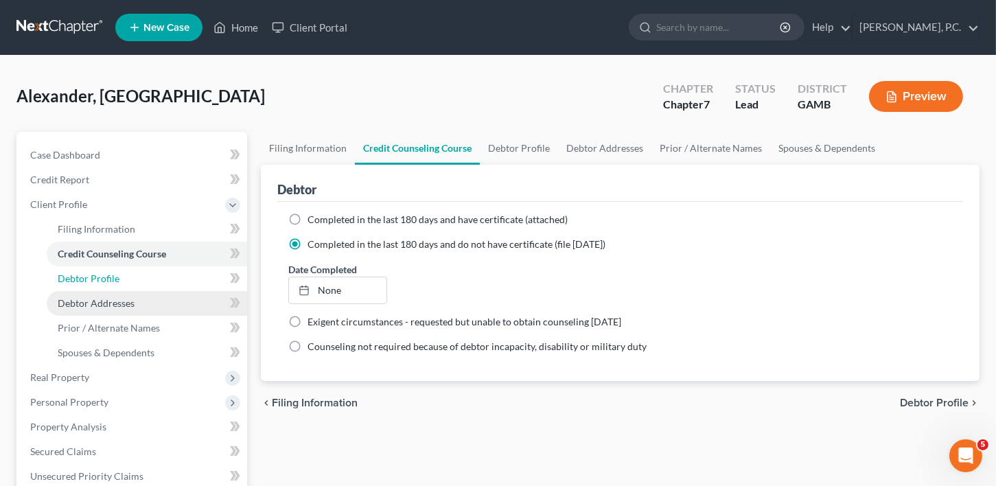
select select "0"
select select "4"
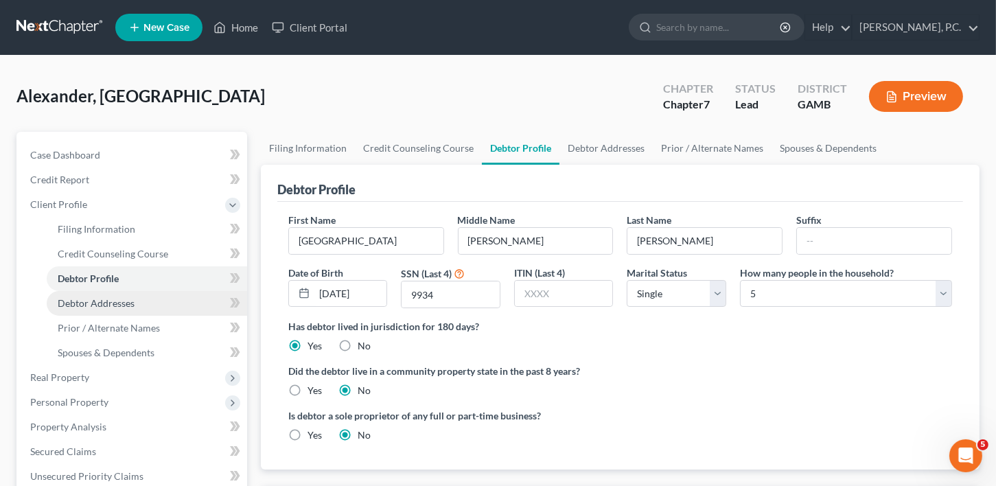
click at [95, 299] on span "Debtor Addresses" at bounding box center [96, 303] width 77 height 12
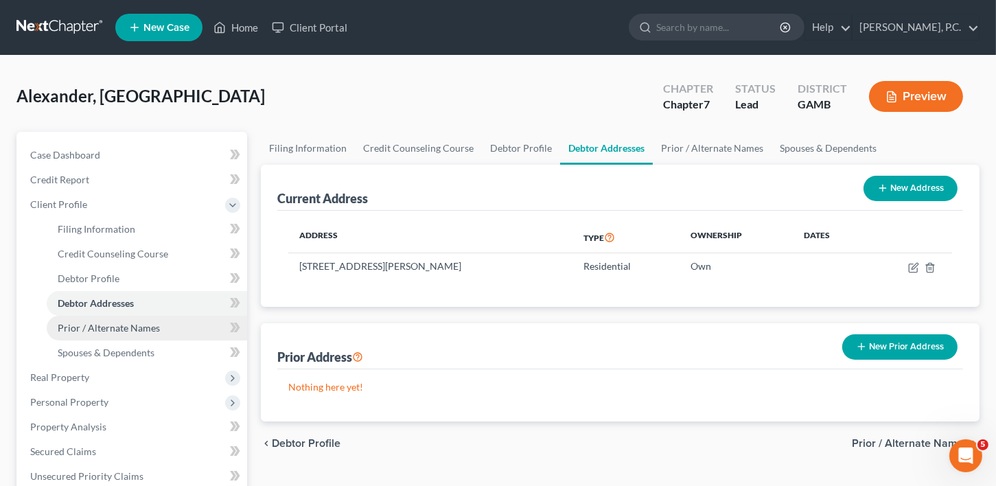
click at [95, 325] on span "Prior / Alternate Names" at bounding box center [109, 328] width 102 height 12
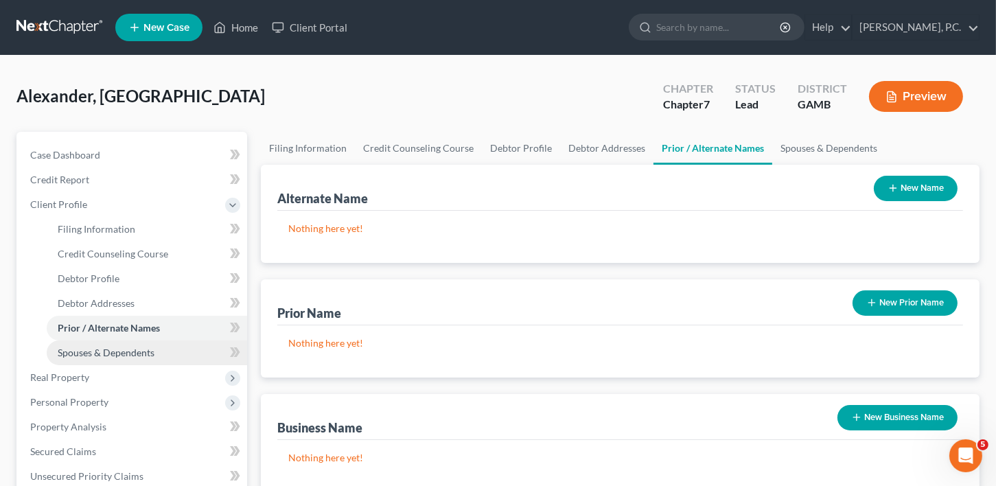
click at [117, 355] on span "Spouses & Dependents" at bounding box center [106, 353] width 97 height 12
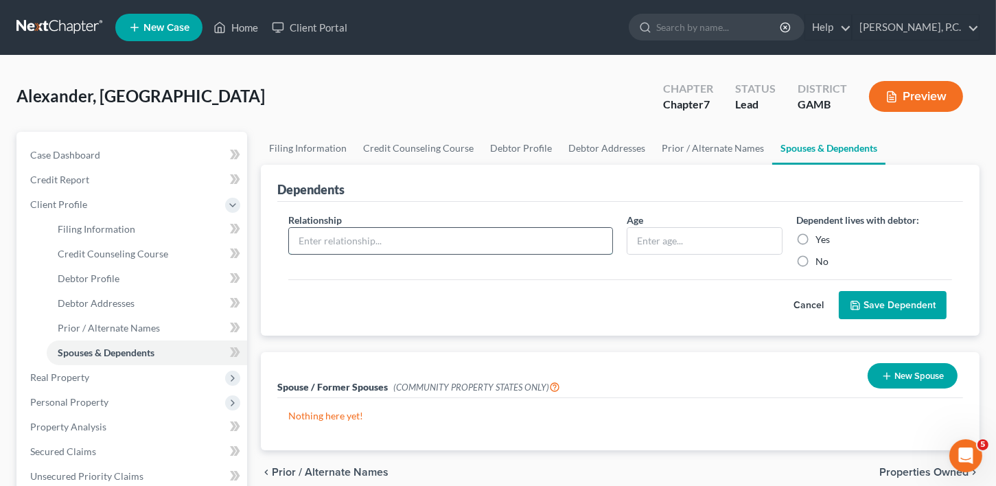
click at [319, 242] on input "text" at bounding box center [451, 241] width 324 height 26
type input "Nephew"
click at [630, 241] on input "text" at bounding box center [705, 241] width 155 height 26
type input "18"
click at [816, 239] on label "Yes" at bounding box center [823, 240] width 14 height 14
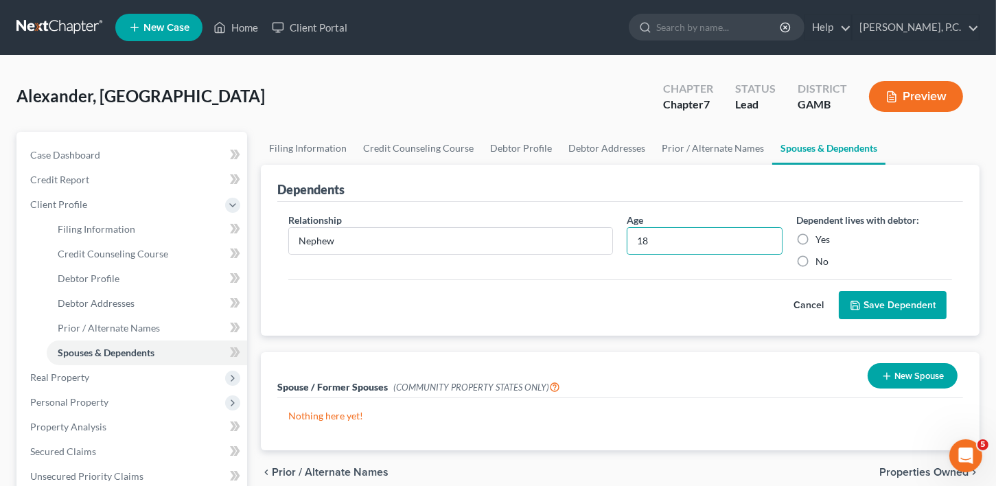
click at [821, 239] on input "Yes" at bounding box center [825, 237] width 9 height 9
radio input "true"
click at [889, 306] on button "Save Dependent" at bounding box center [893, 305] width 108 height 29
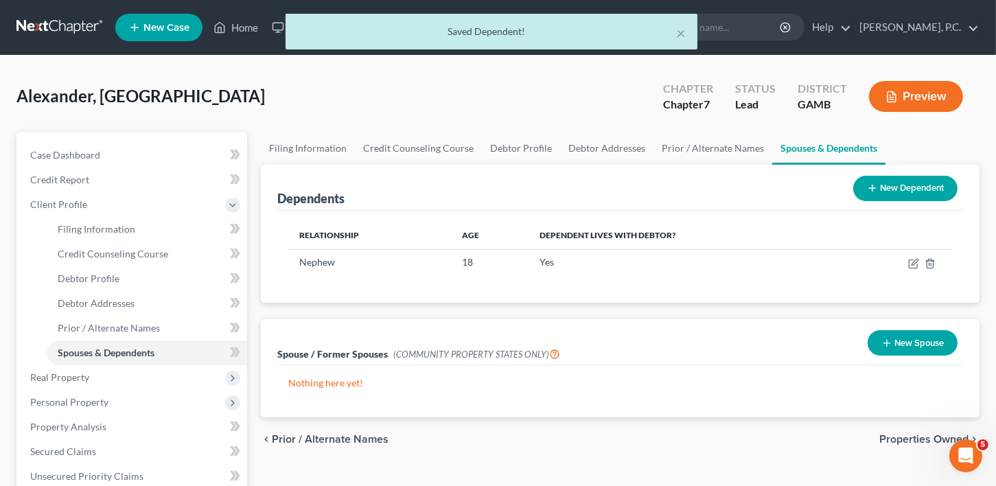
click at [890, 181] on button "New Dependent" at bounding box center [906, 188] width 104 height 25
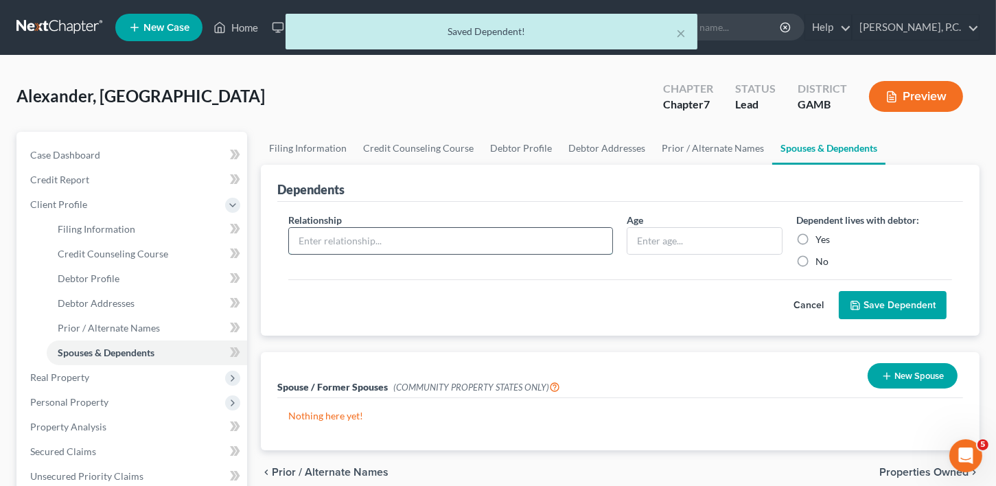
click at [328, 245] on input "text" at bounding box center [451, 241] width 324 height 26
type input "Niece"
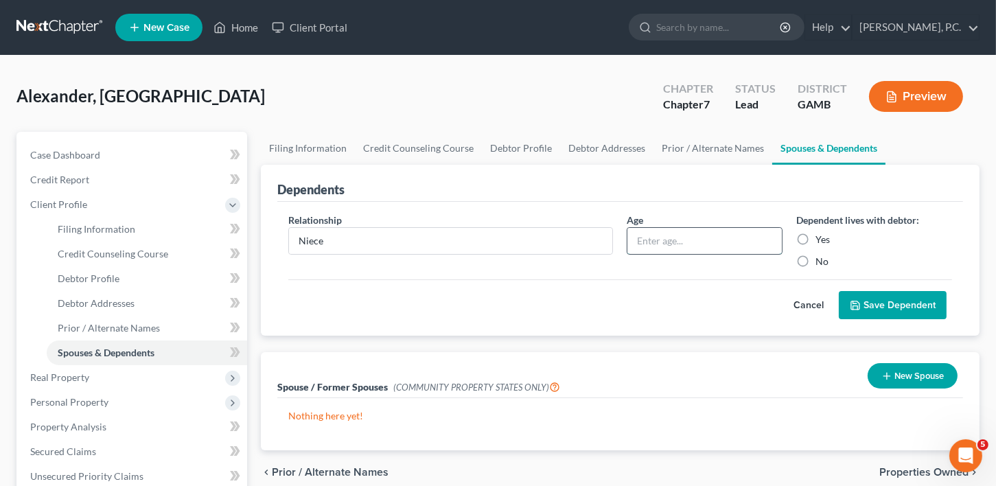
click at [658, 249] on input "text" at bounding box center [705, 241] width 155 height 26
type input "26"
click at [816, 241] on label "Yes" at bounding box center [823, 240] width 14 height 14
click at [821, 241] on input "Yes" at bounding box center [825, 237] width 9 height 9
radio input "true"
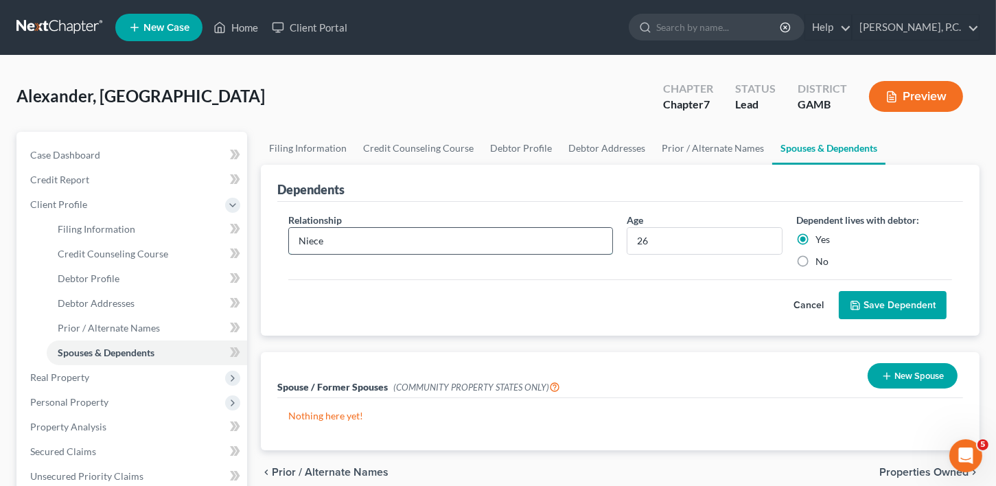
click at [361, 241] on input "Niece" at bounding box center [451, 241] width 324 height 26
type input "Niece ( permanent disability)"
click at [887, 299] on button "Save Dependent" at bounding box center [893, 305] width 108 height 29
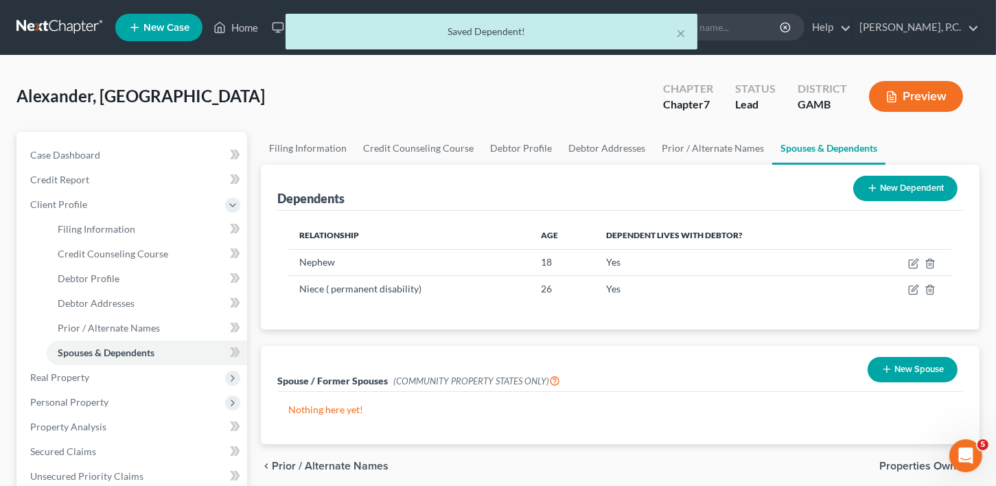
click at [899, 186] on button "New Dependent" at bounding box center [906, 188] width 104 height 25
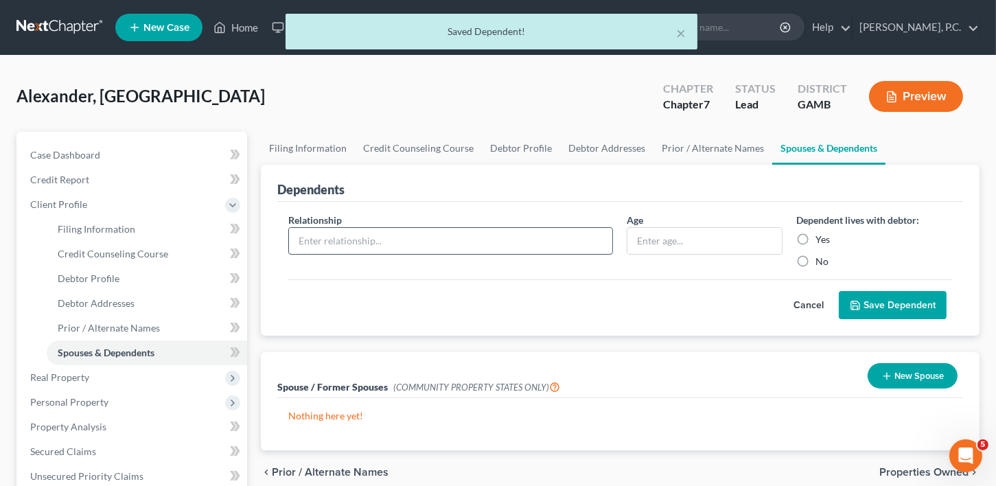
click at [350, 248] on input "text" at bounding box center [451, 241] width 324 height 26
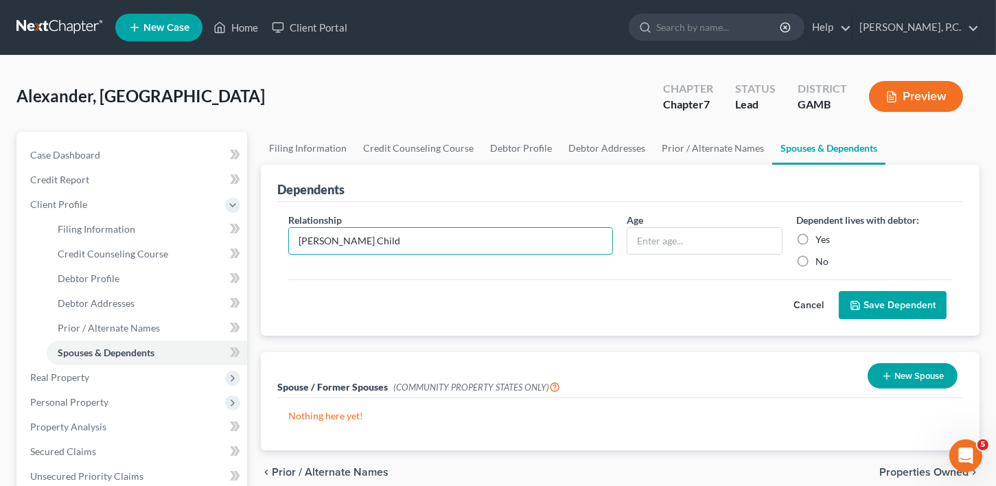
type input "Foster Child"
drag, startPoint x: 684, startPoint y: 219, endPoint x: 683, endPoint y: 228, distance: 9.0
click at [683, 221] on div "Age" at bounding box center [705, 241] width 170 height 56
click at [681, 238] on input "text" at bounding box center [705, 241] width 155 height 26
type input "16"
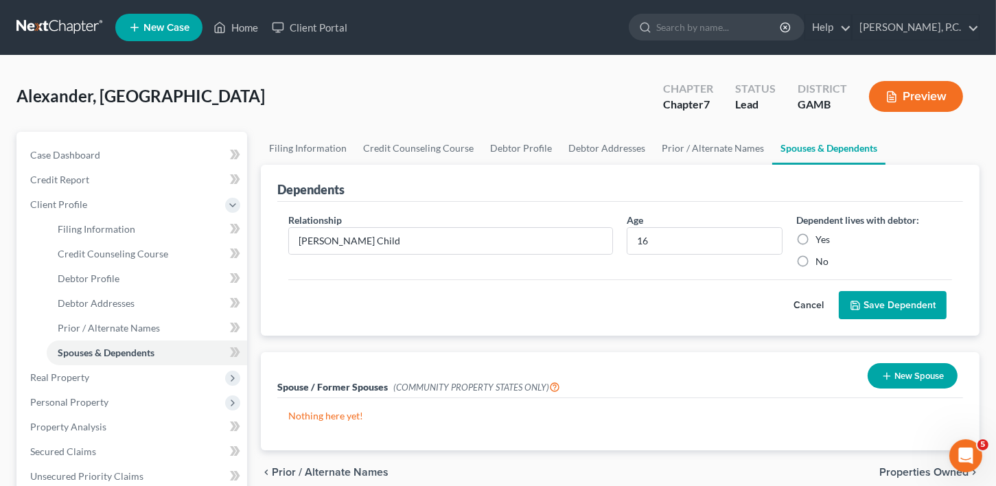
click at [816, 236] on label "Yes" at bounding box center [823, 240] width 14 height 14
click at [821, 236] on input "Yes" at bounding box center [825, 237] width 9 height 9
radio input "true"
click at [891, 306] on button "Save Dependent" at bounding box center [893, 305] width 108 height 29
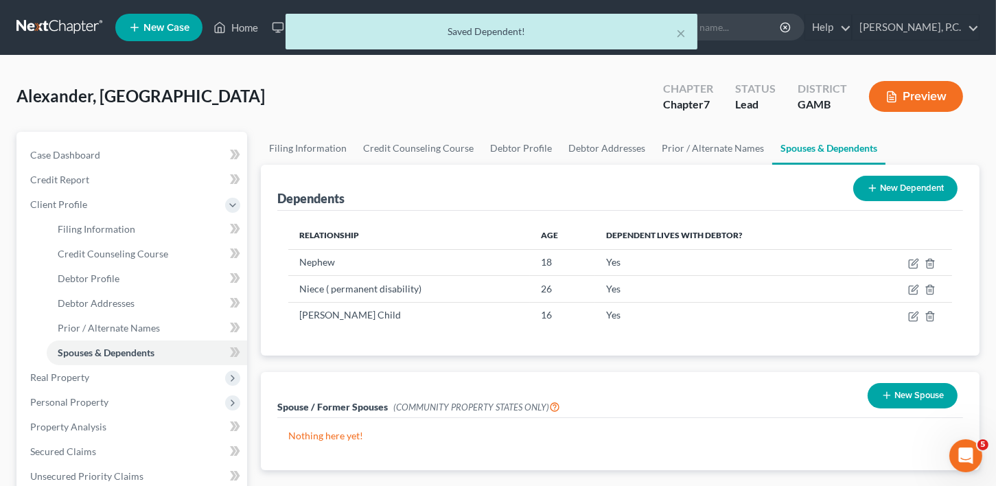
click at [921, 185] on button "New Dependent" at bounding box center [906, 188] width 104 height 25
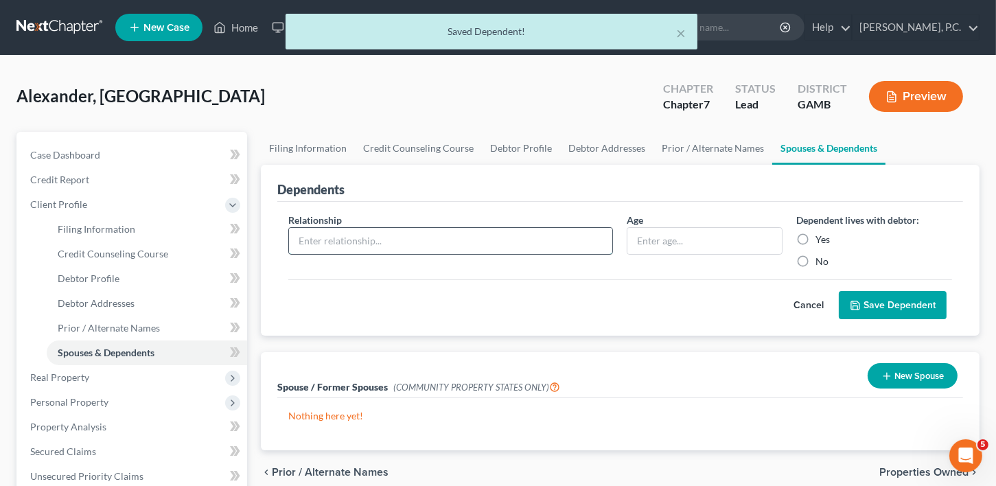
click at [320, 242] on input "text" at bounding box center [451, 241] width 324 height 26
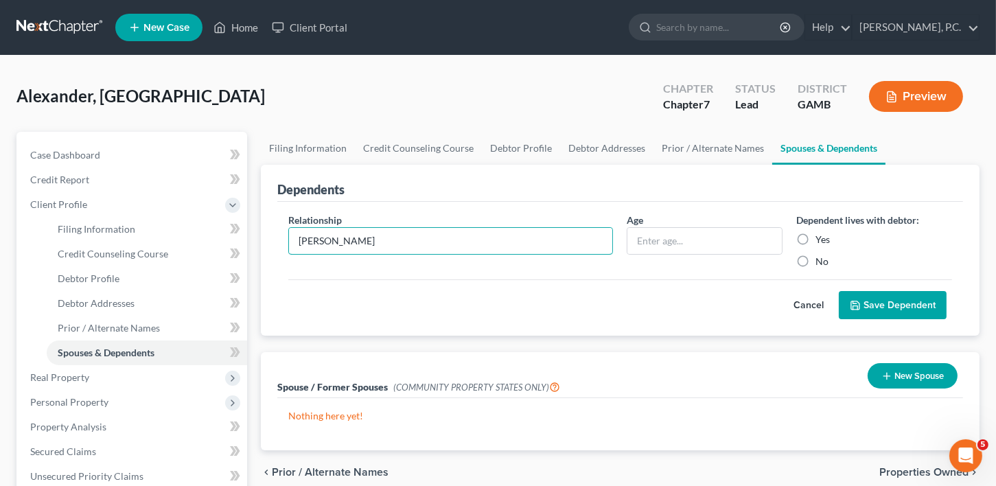
type input "Foster Child"
click at [672, 232] on input "text" at bounding box center [705, 241] width 155 height 26
type input "15"
click at [816, 238] on label "Yes" at bounding box center [823, 240] width 14 height 14
click at [821, 238] on input "Yes" at bounding box center [825, 237] width 9 height 9
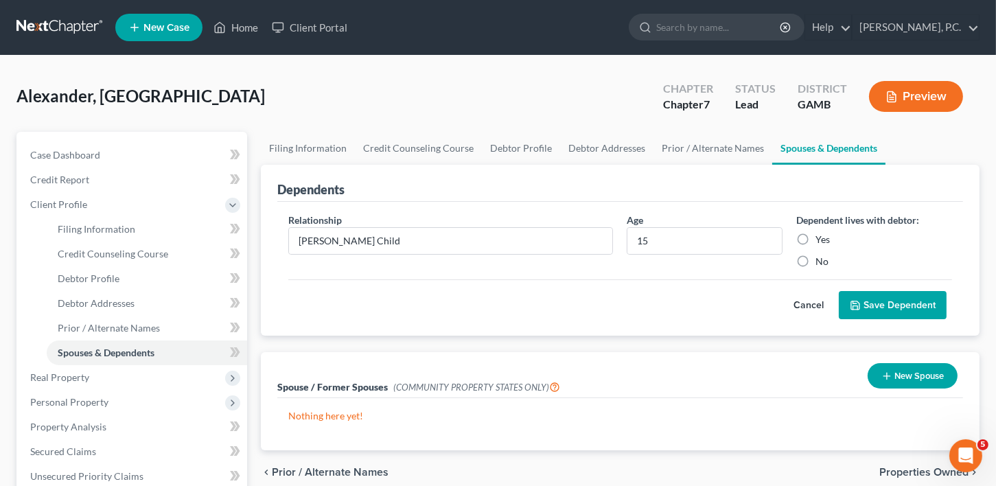
radio input "true"
click at [896, 296] on button "Save Dependent" at bounding box center [893, 305] width 108 height 29
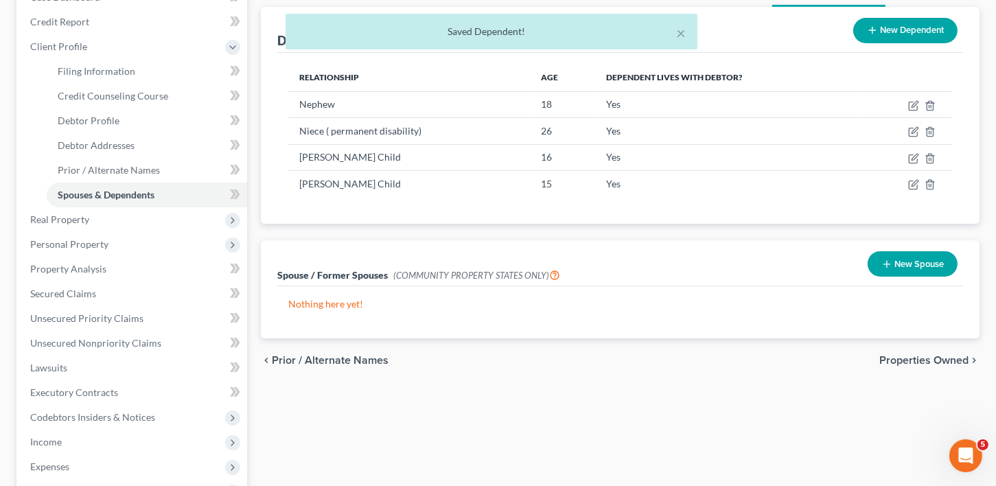
scroll to position [163, 0]
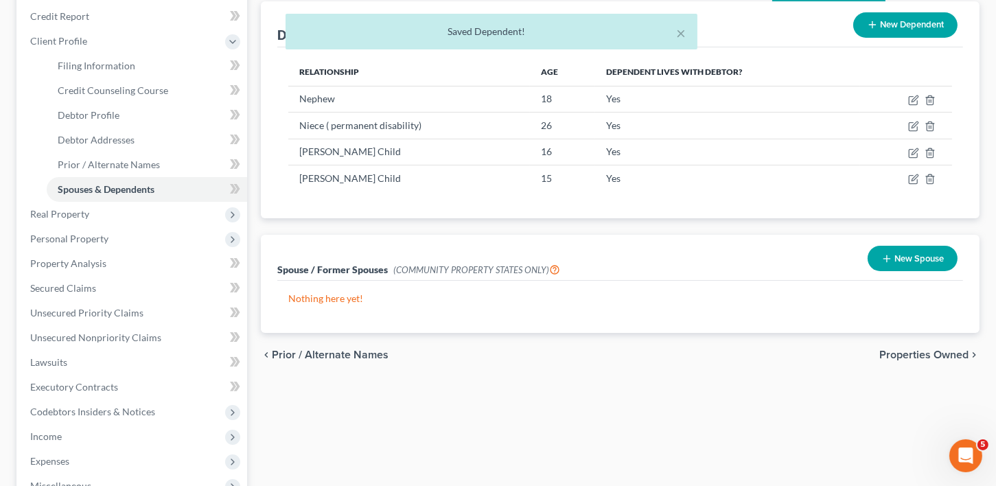
click at [915, 355] on span "Properties Owned" at bounding box center [924, 355] width 89 height 11
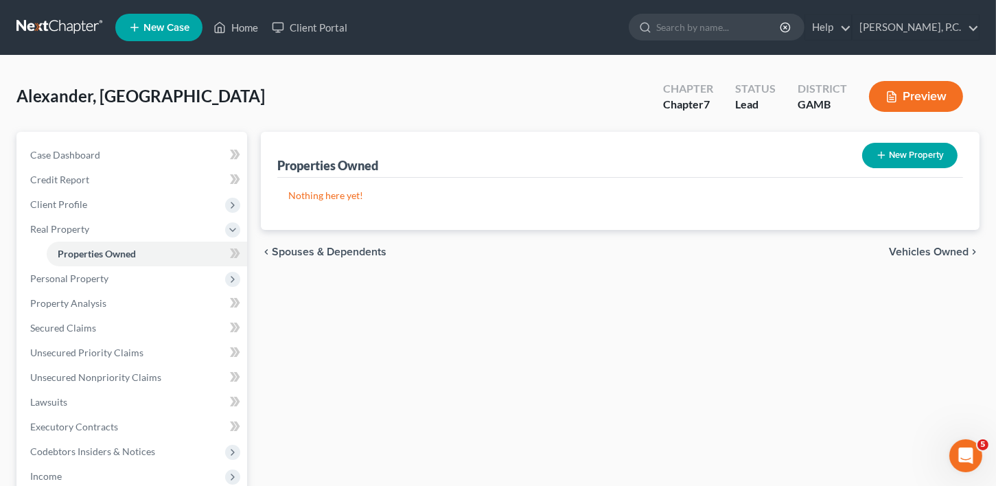
click at [919, 150] on button "New Property" at bounding box center [909, 155] width 95 height 25
select select "10"
select select "75"
select select "0"
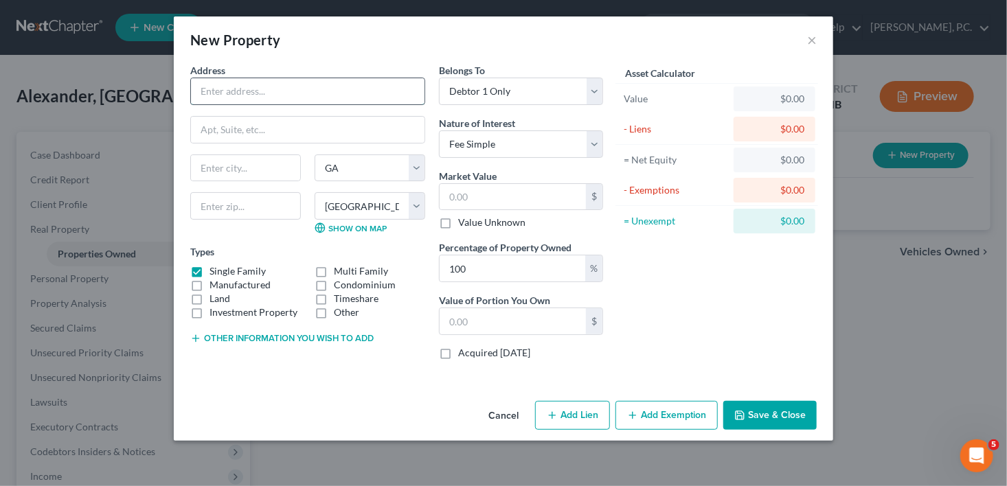
click at [212, 80] on input "text" at bounding box center [307, 91] width 233 height 26
type input "108 Santagelo Court"
click at [226, 172] on input "text" at bounding box center [245, 168] width 109 height 26
click at [238, 208] on input "text" at bounding box center [245, 205] width 111 height 27
type input "31093"
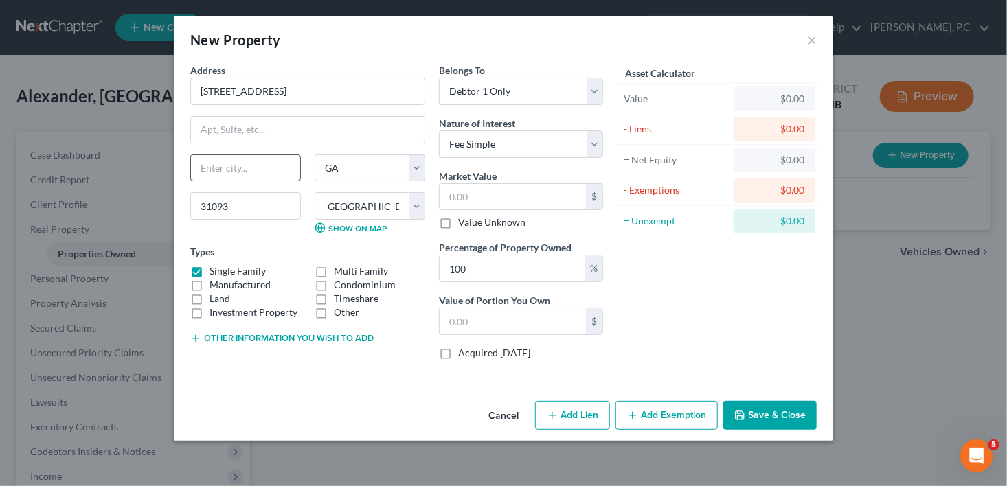
type input "Warner Robins"
click at [244, 169] on input "Warner Robins" at bounding box center [245, 168] width 109 height 26
click at [483, 188] on input "text" at bounding box center [512, 197] width 146 height 26
